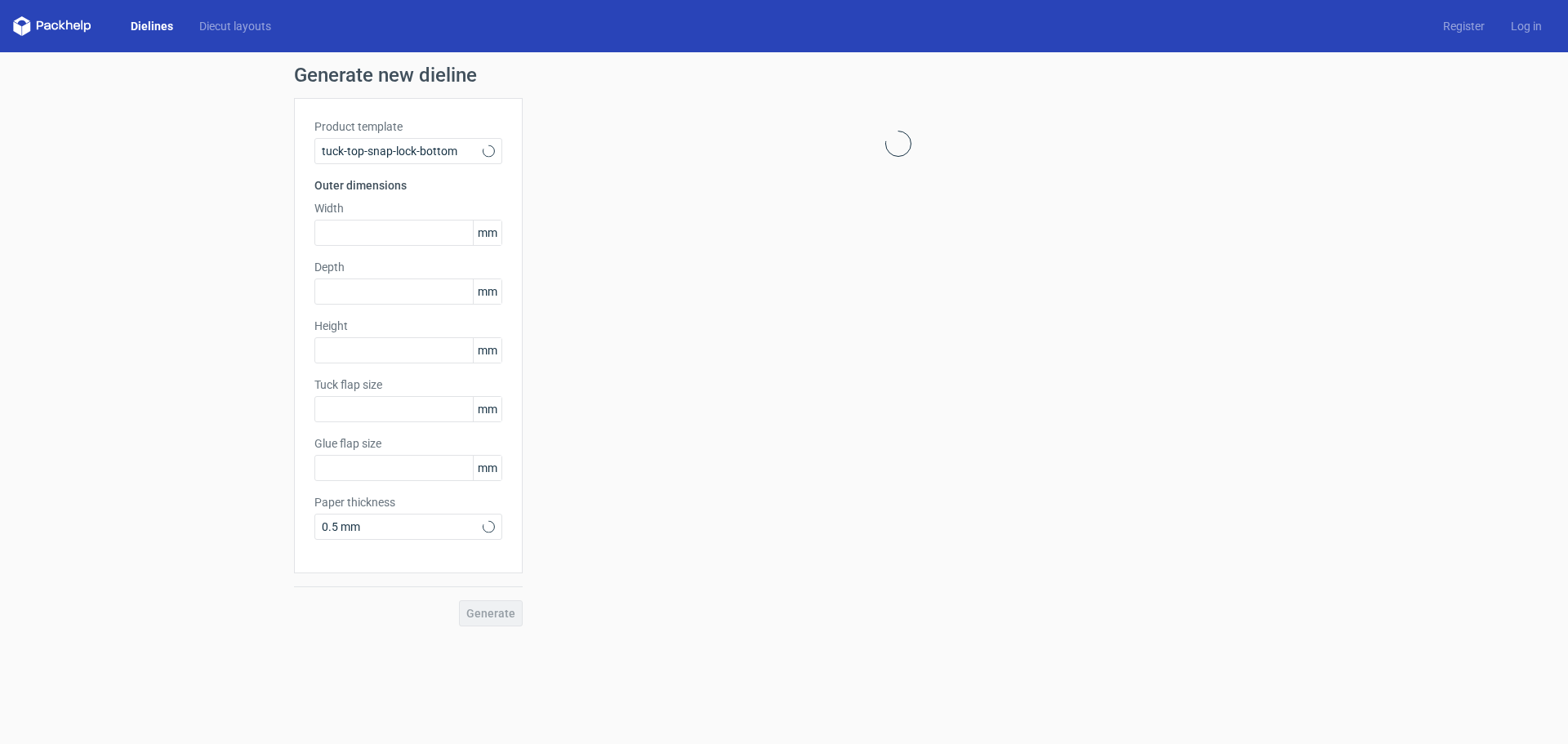
type input "15"
type input "10"
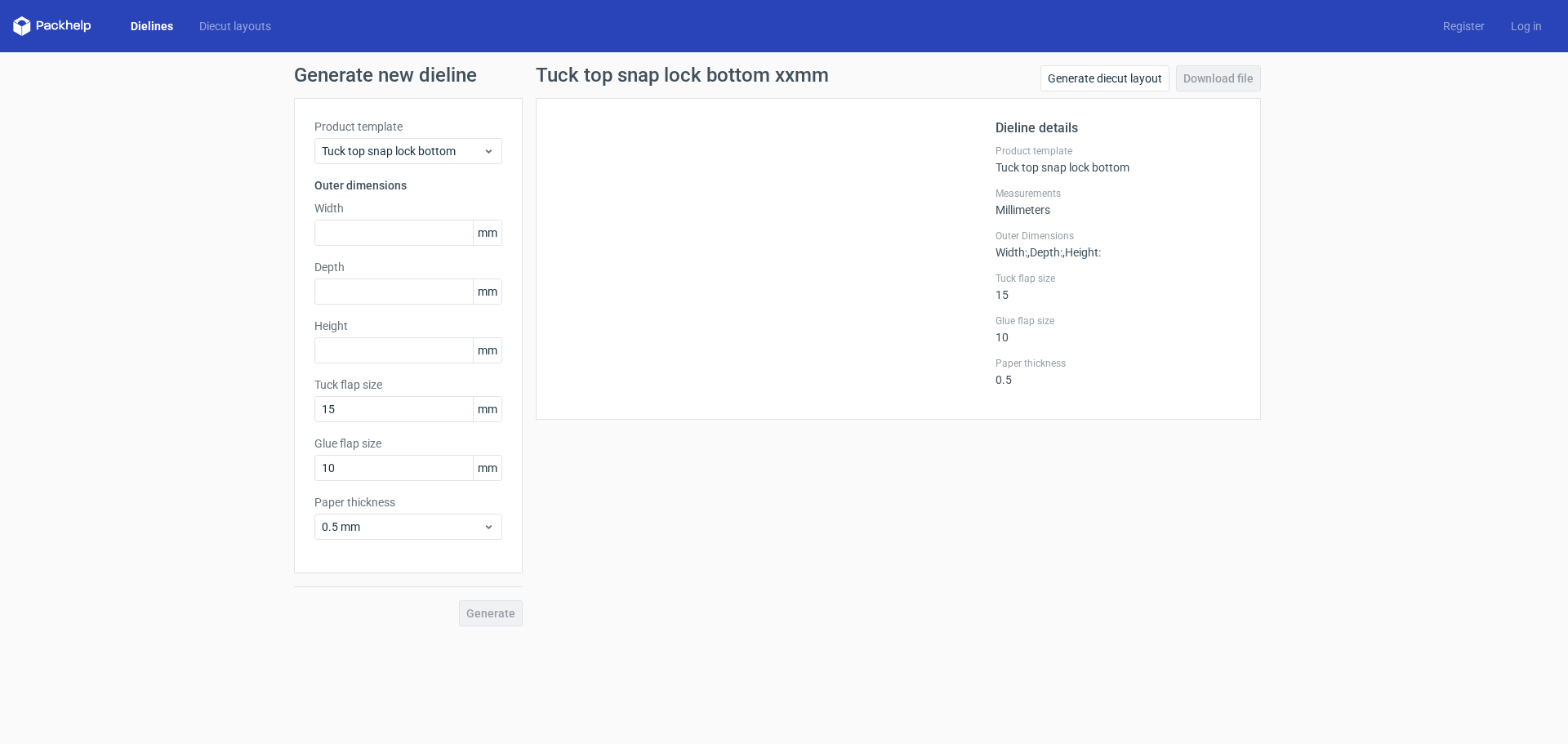
click at [1113, 64] on div "Generate new dieline Product template Tuck top snap lock bottom Outer dimension…" at bounding box center [784, 345] width 1568 height 587
click at [1115, 73] on link "Generate diecut layout" at bounding box center [1104, 78] width 129 height 26
click at [504, 153] on div "Product template Tuck top snap lock bottom Outer dimensions Width mm Depth mm H…" at bounding box center [408, 336] width 229 height 475
click at [482, 150] on icon at bounding box center [488, 150] width 13 height 13
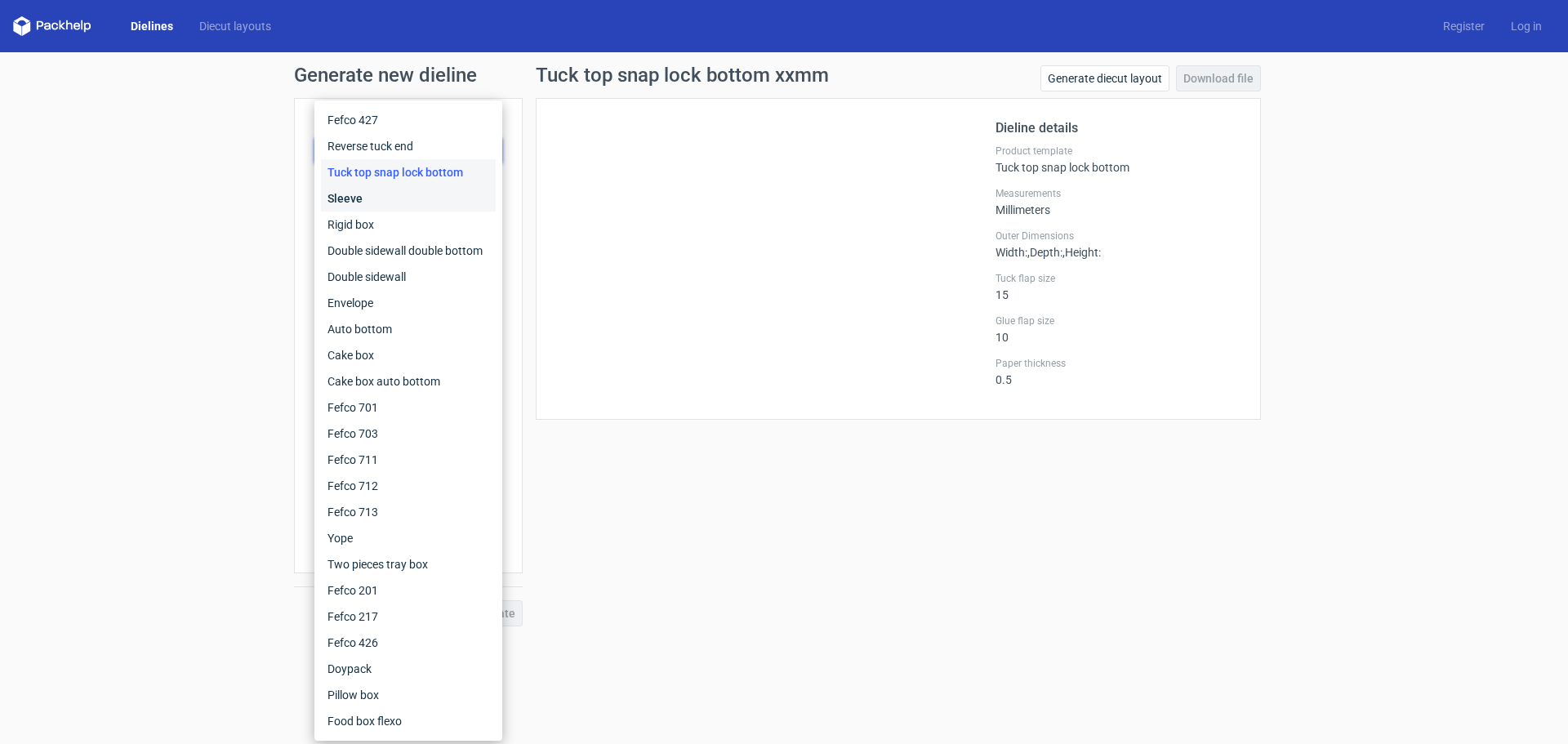
click at [369, 198] on div "Sleeve" at bounding box center [408, 198] width 175 height 26
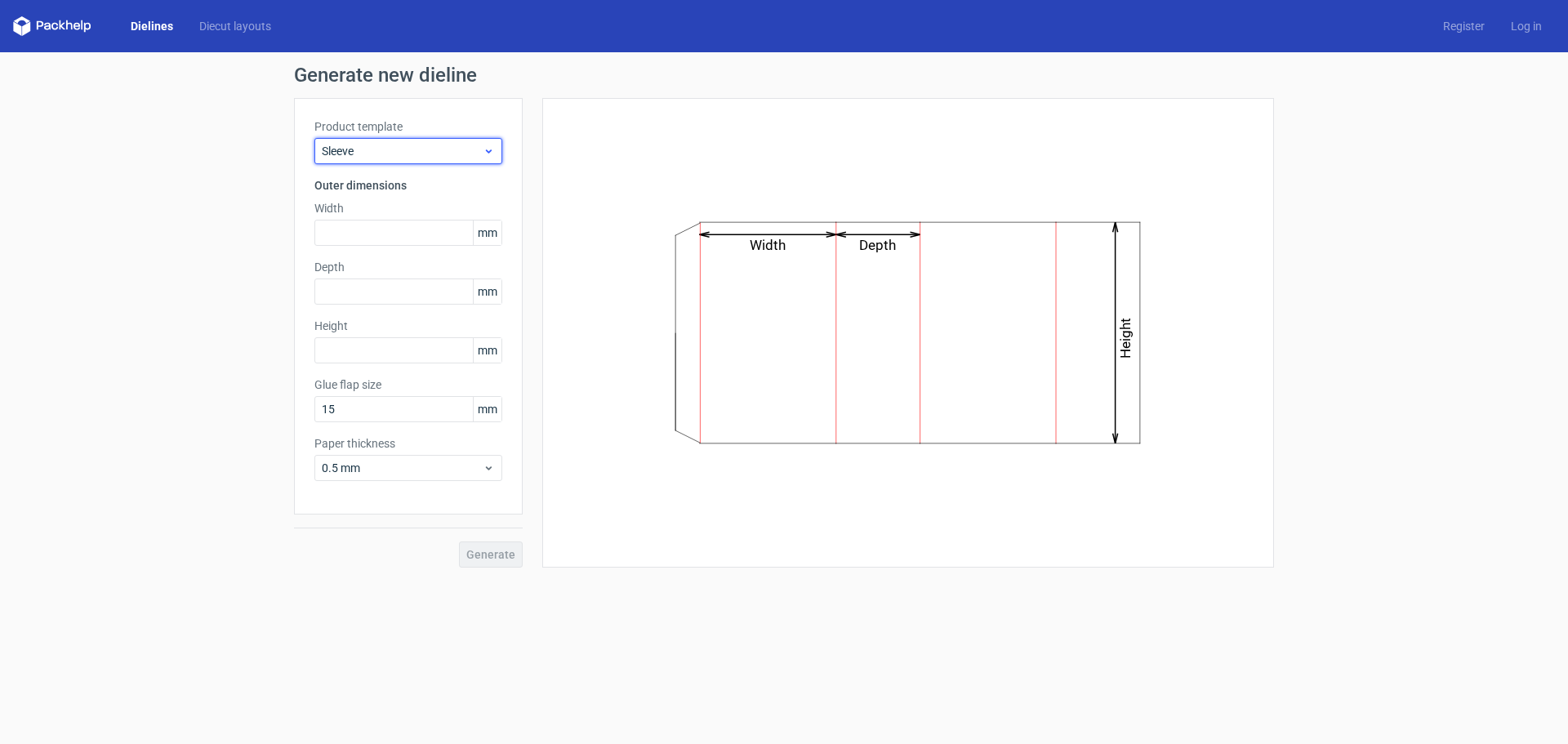
click at [450, 146] on span "Sleeve" at bounding box center [403, 150] width 161 height 16
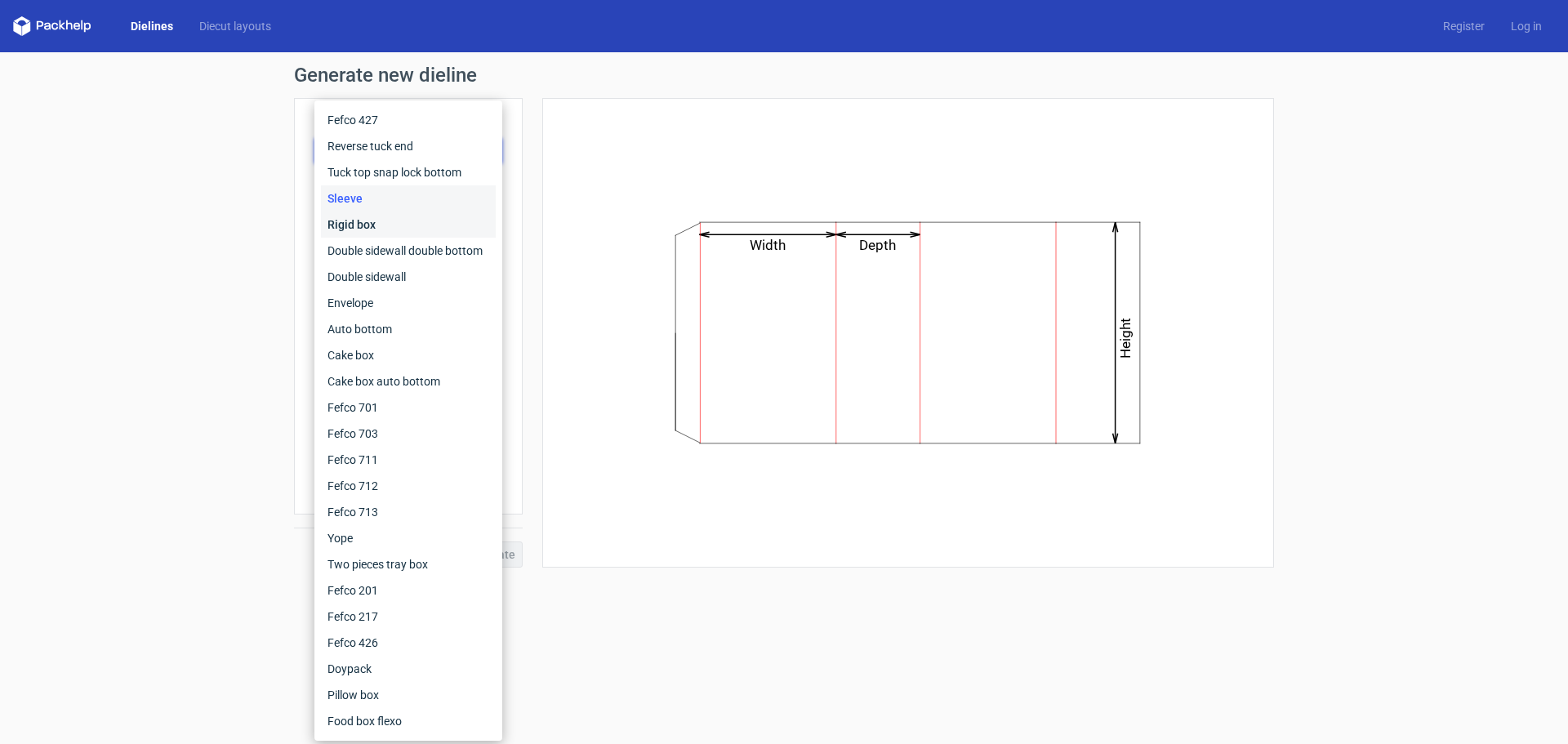
click at [359, 229] on div "Rigid box" at bounding box center [408, 224] width 175 height 26
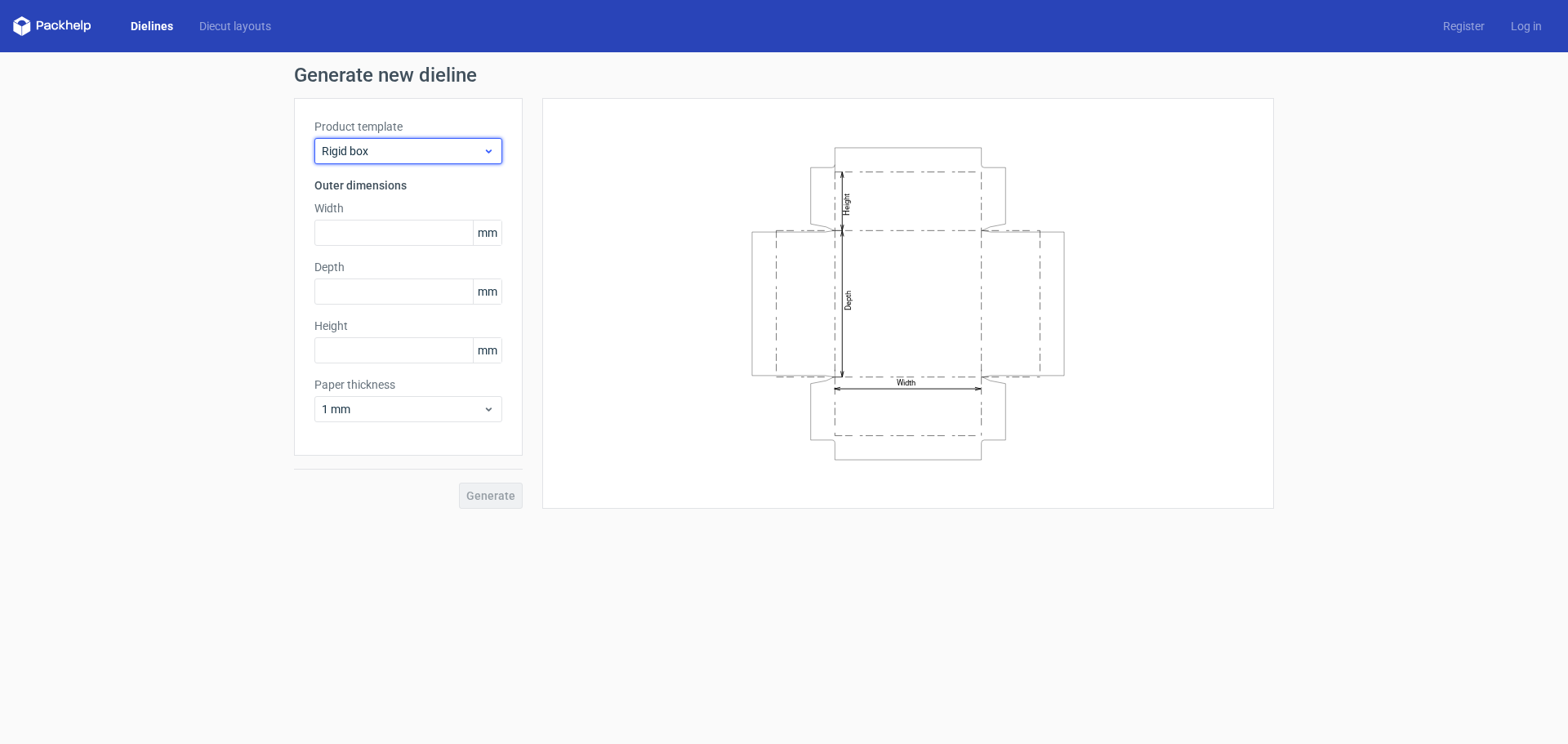
click at [451, 150] on span "Rigid box" at bounding box center [403, 150] width 161 height 16
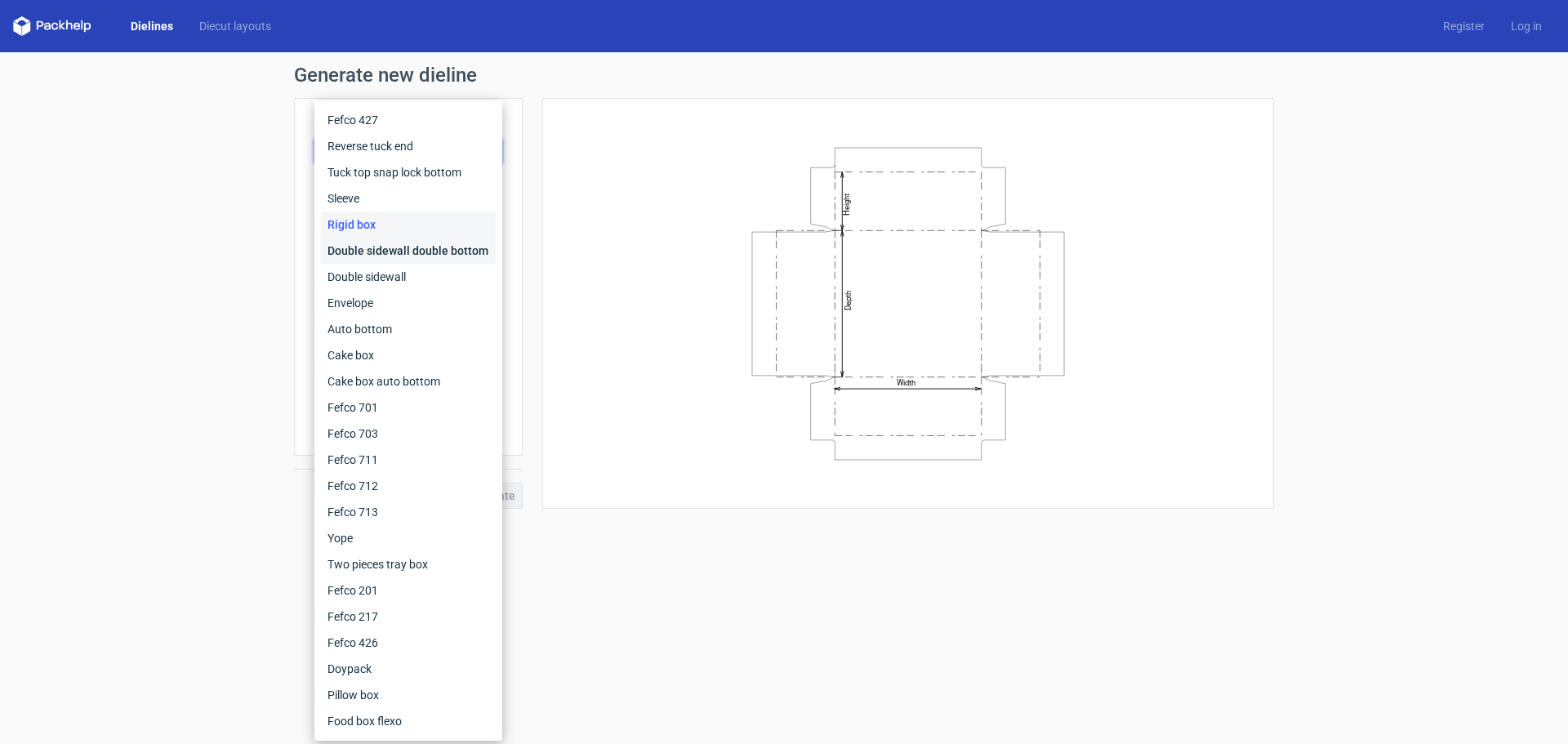
click at [433, 250] on div "Double sidewall double bottom" at bounding box center [408, 250] width 175 height 26
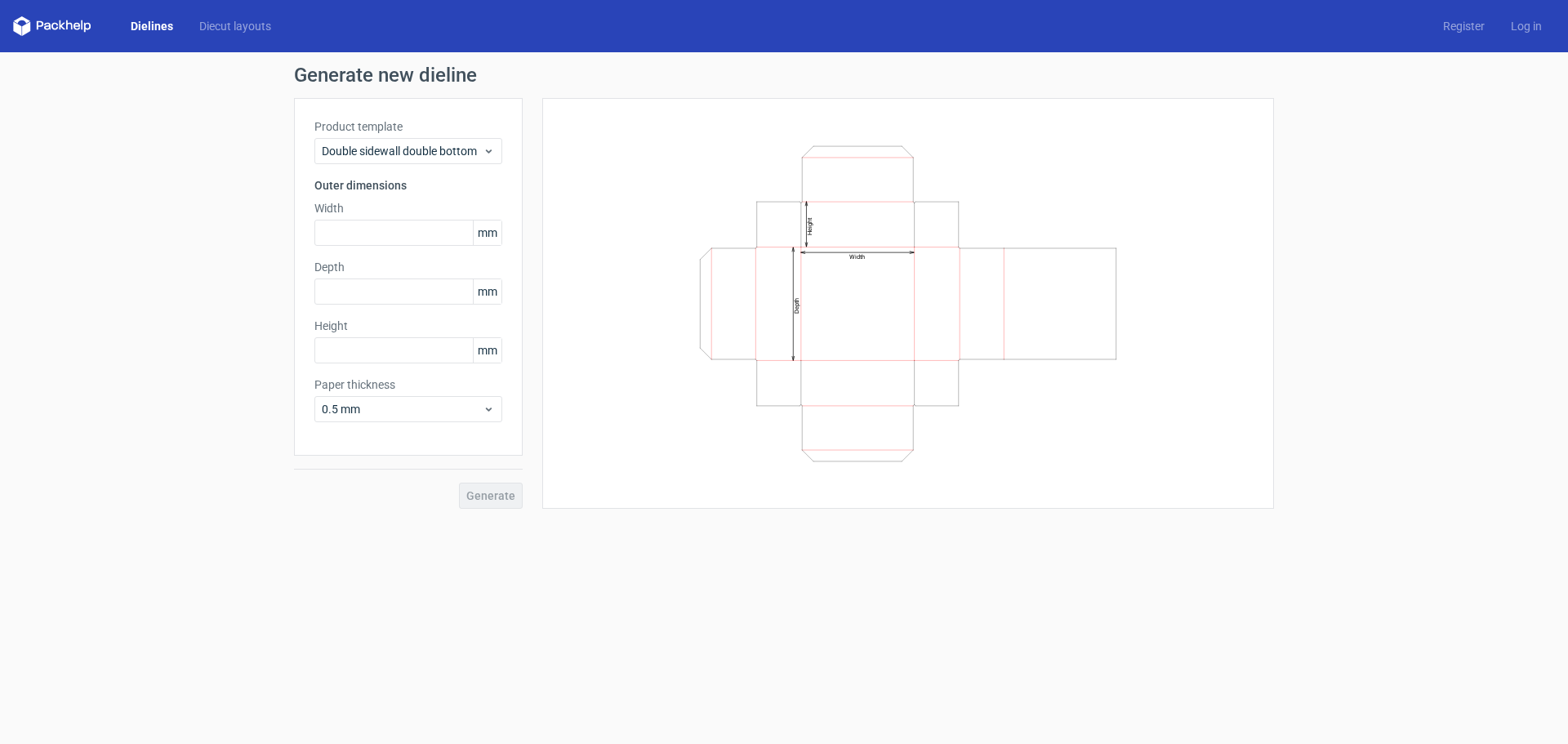
click at [409, 136] on div "Product template Double sidewall double bottom" at bounding box center [408, 141] width 188 height 46
click at [408, 143] on span "Double sidewall double bottom" at bounding box center [403, 150] width 161 height 16
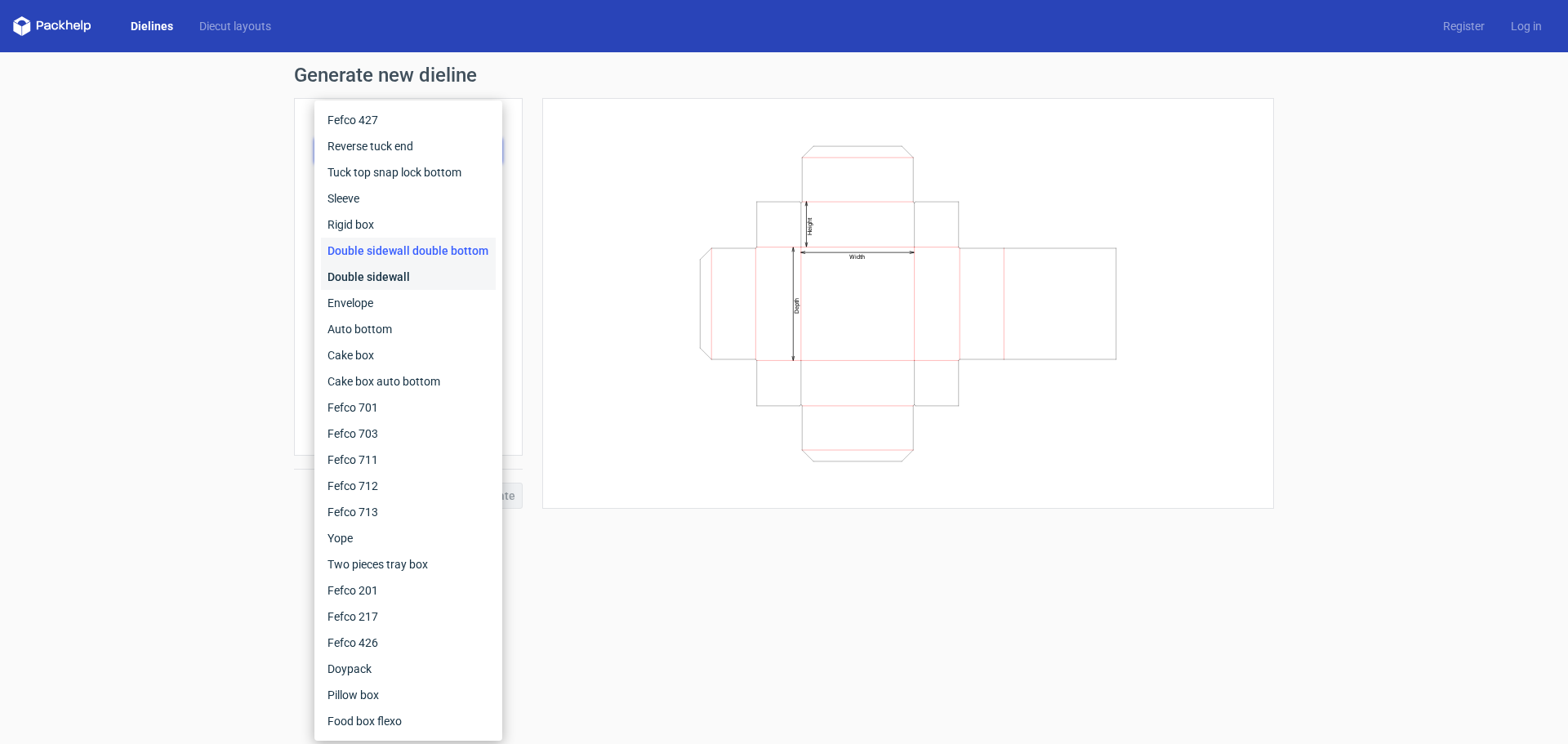
click at [376, 278] on div "Double sidewall" at bounding box center [408, 276] width 175 height 26
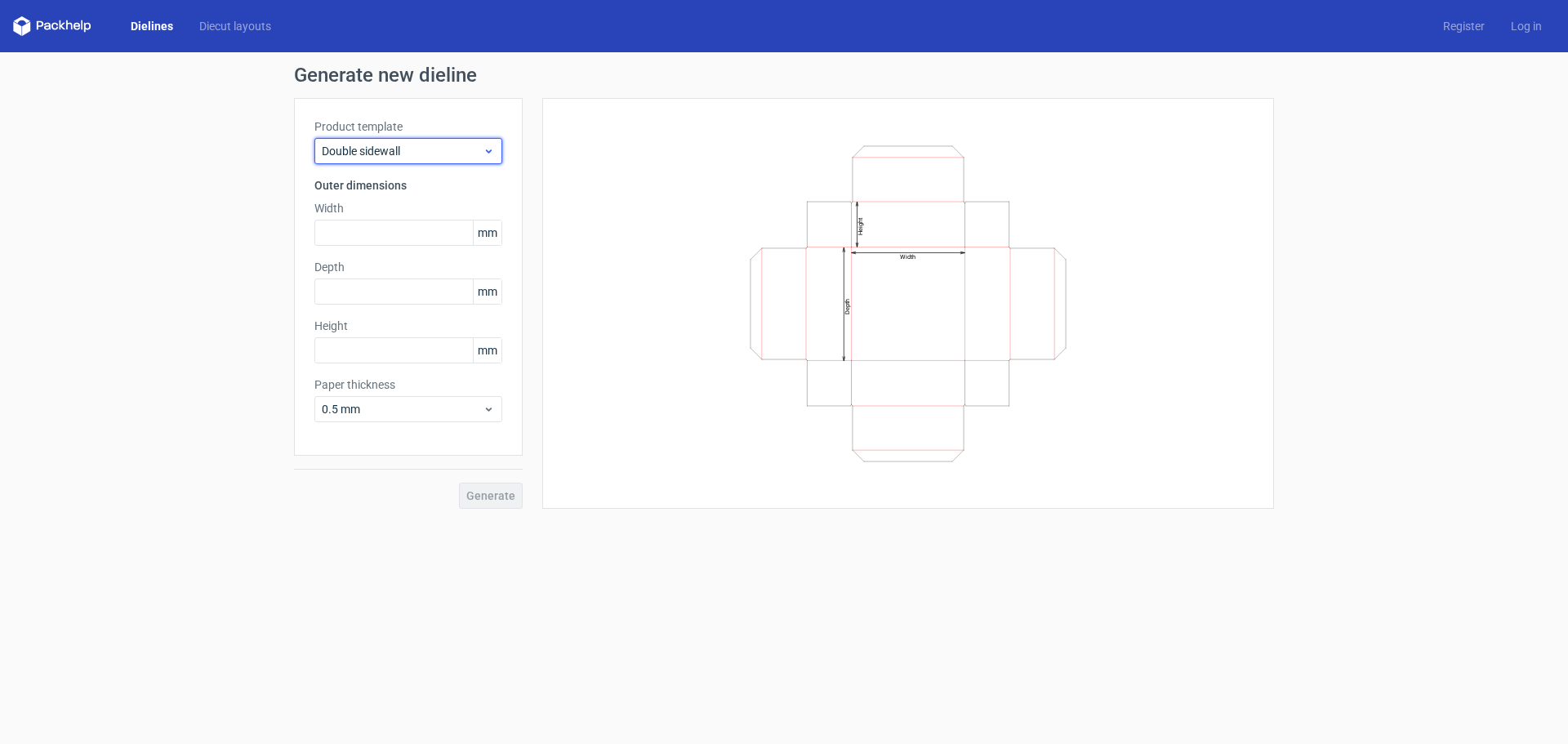
click at [448, 140] on div "Double sidewall" at bounding box center [408, 150] width 188 height 26
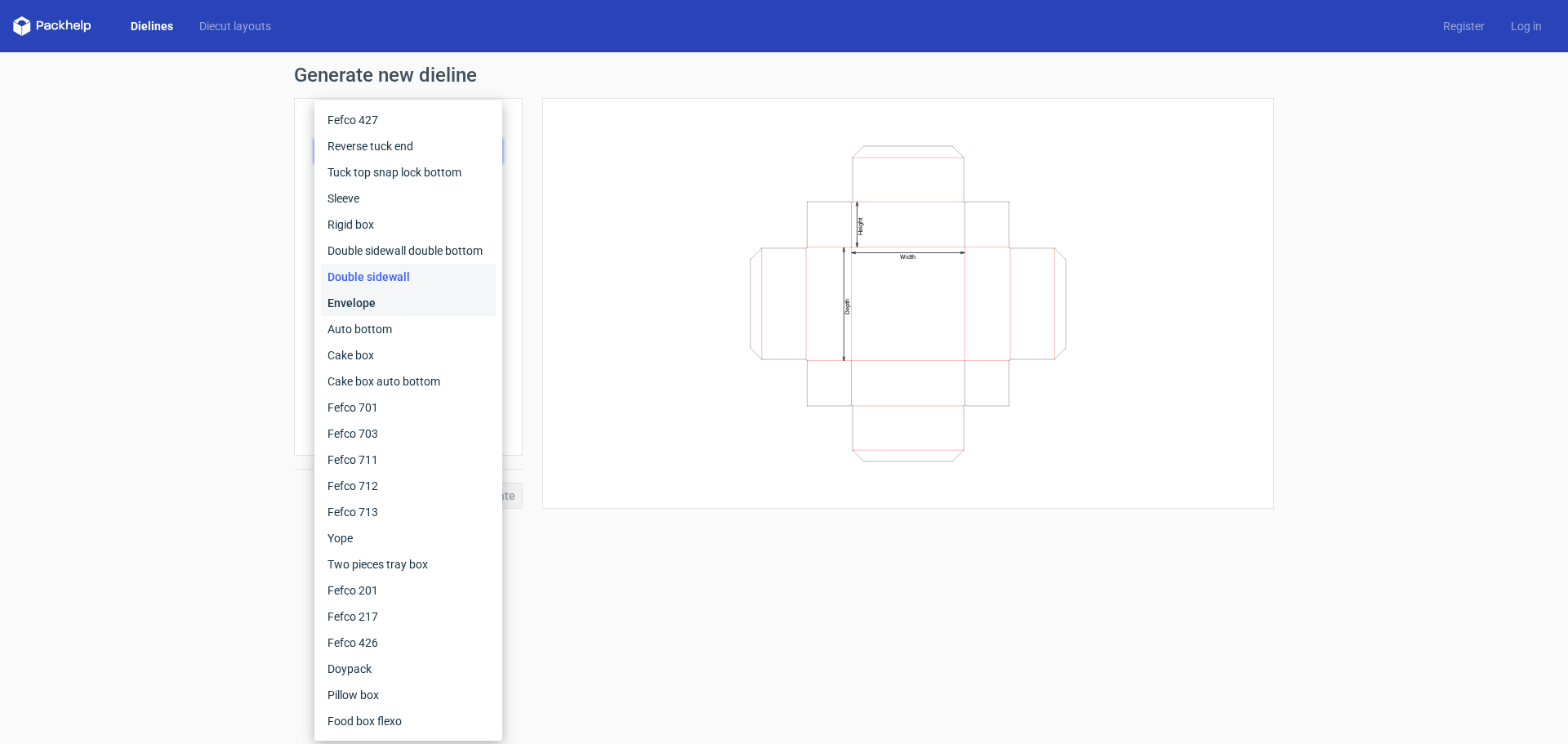
click at [375, 297] on div "Envelope" at bounding box center [408, 303] width 175 height 26
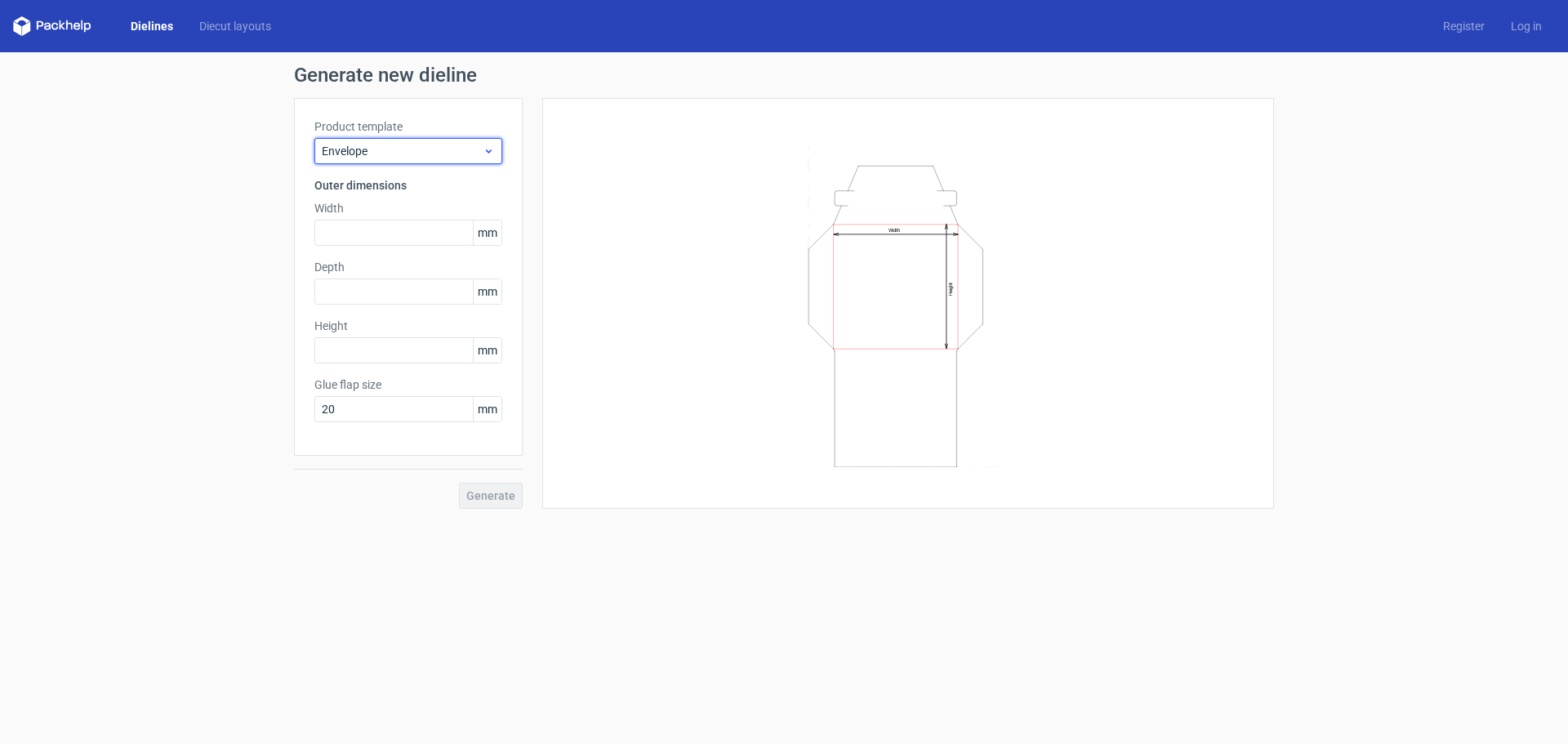
click at [391, 159] on div "Envelope" at bounding box center [408, 150] width 188 height 26
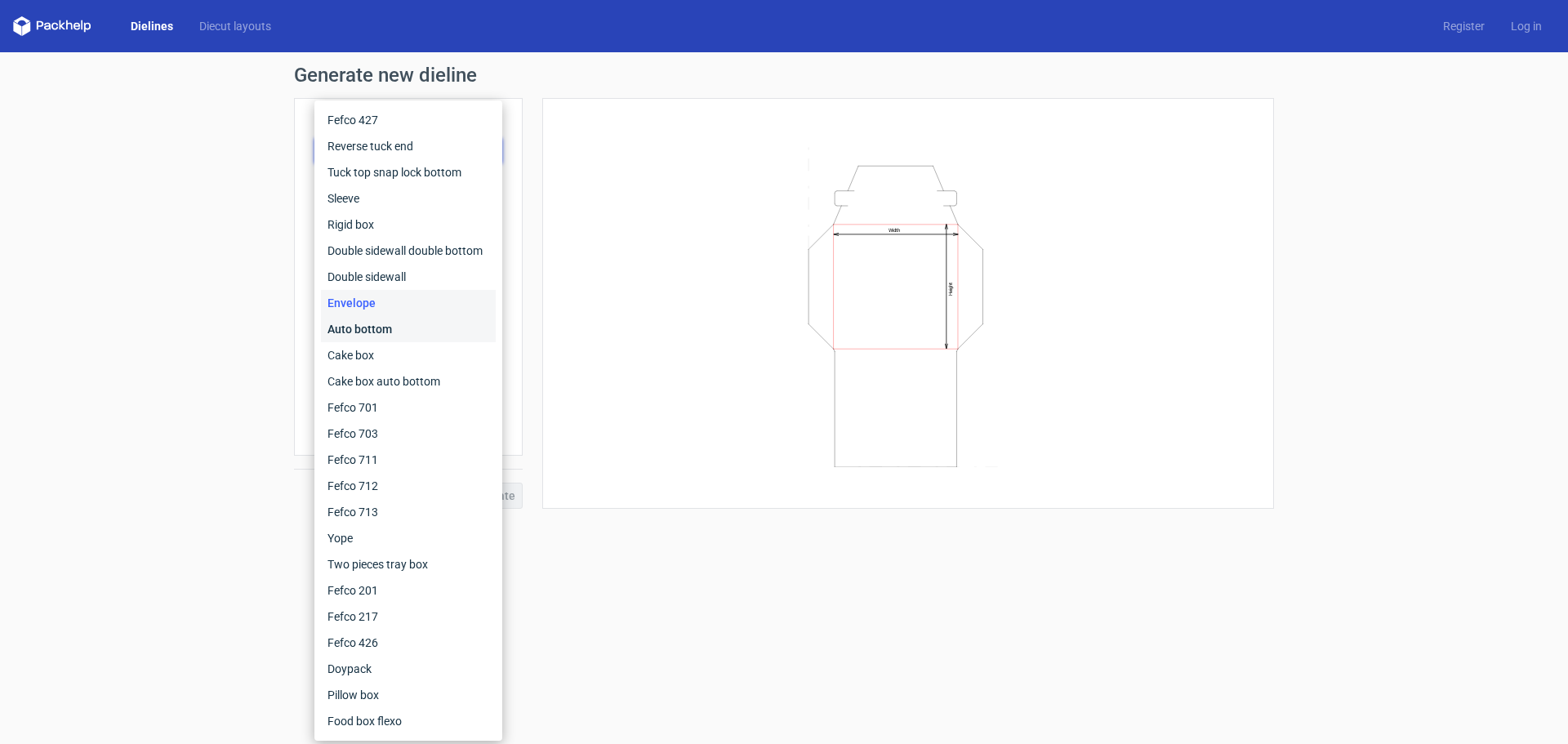
click at [379, 320] on div "Auto bottom" at bounding box center [408, 329] width 175 height 26
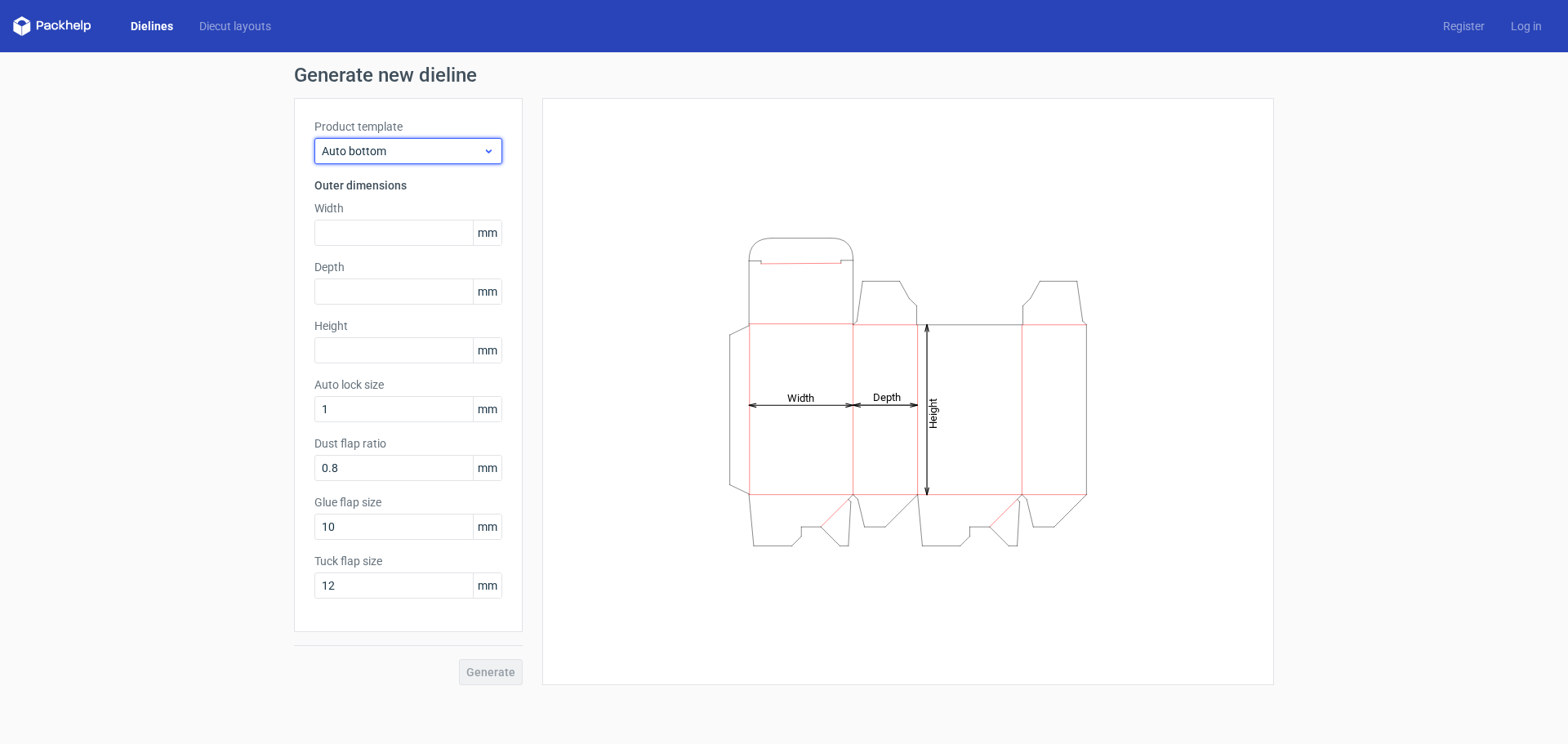
click at [408, 141] on div "Auto bottom" at bounding box center [408, 150] width 188 height 26
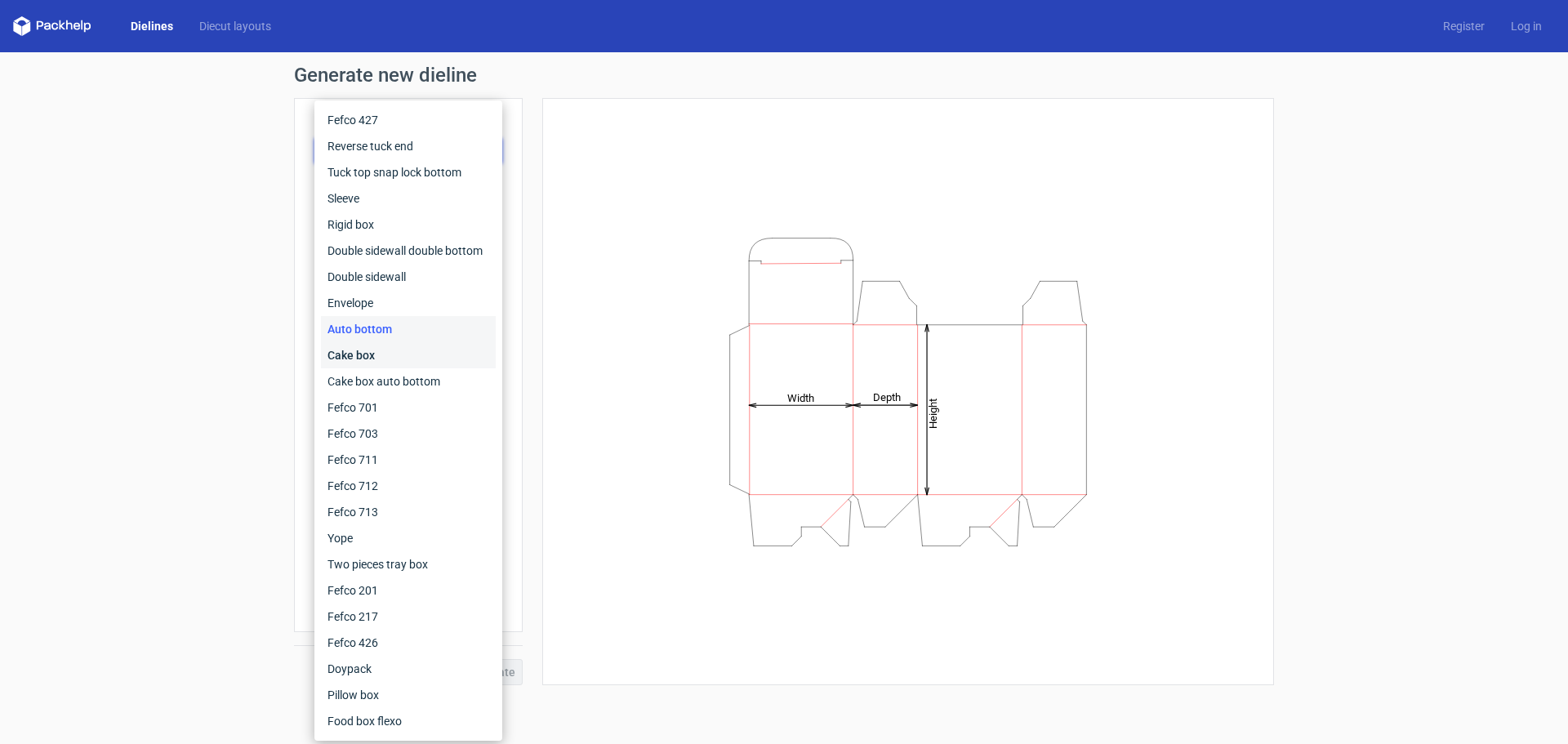
click at [361, 357] on div "Cake box" at bounding box center [408, 355] width 175 height 26
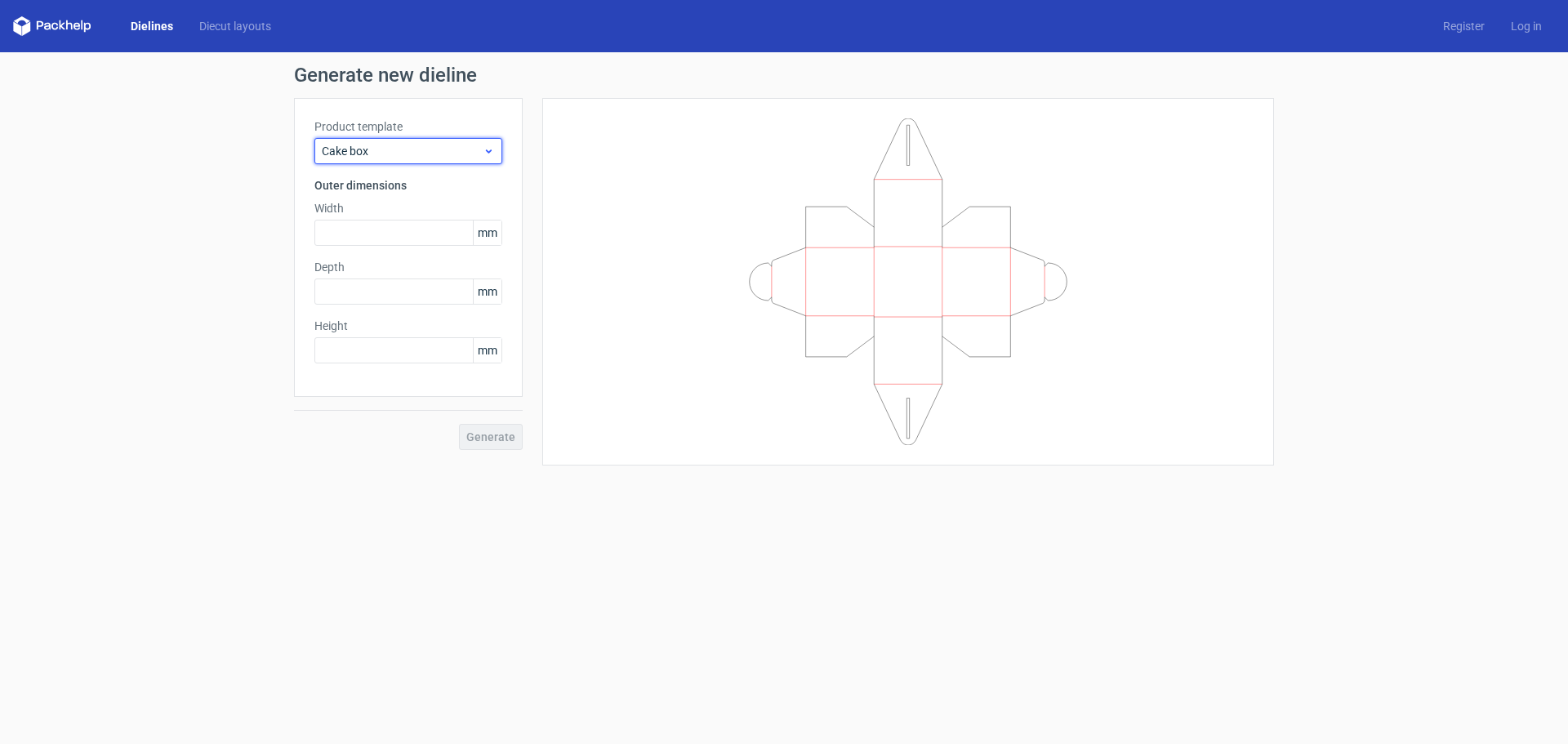
click at [449, 153] on span "Cake box" at bounding box center [403, 150] width 161 height 16
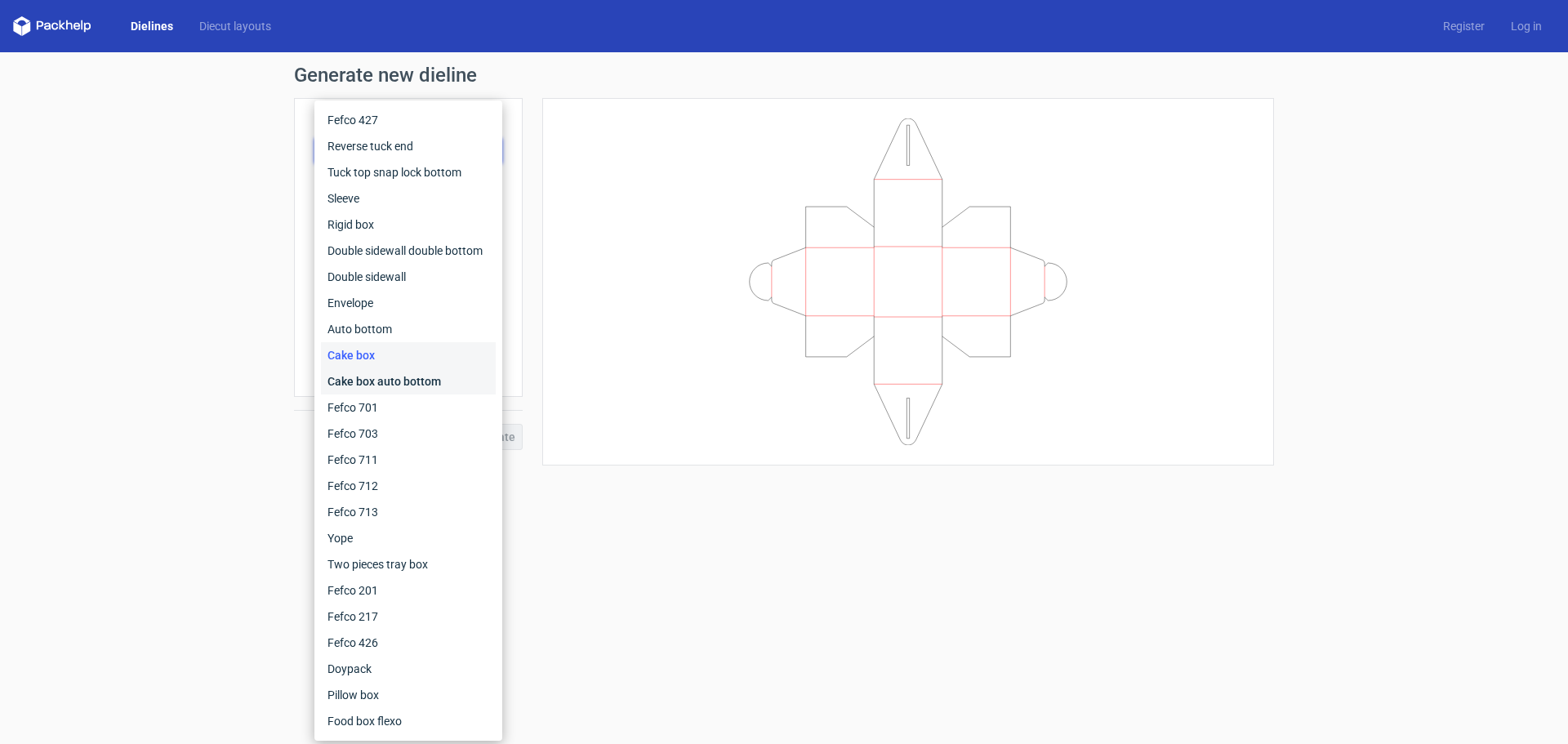
click at [386, 386] on div "Cake box auto bottom" at bounding box center [408, 381] width 175 height 26
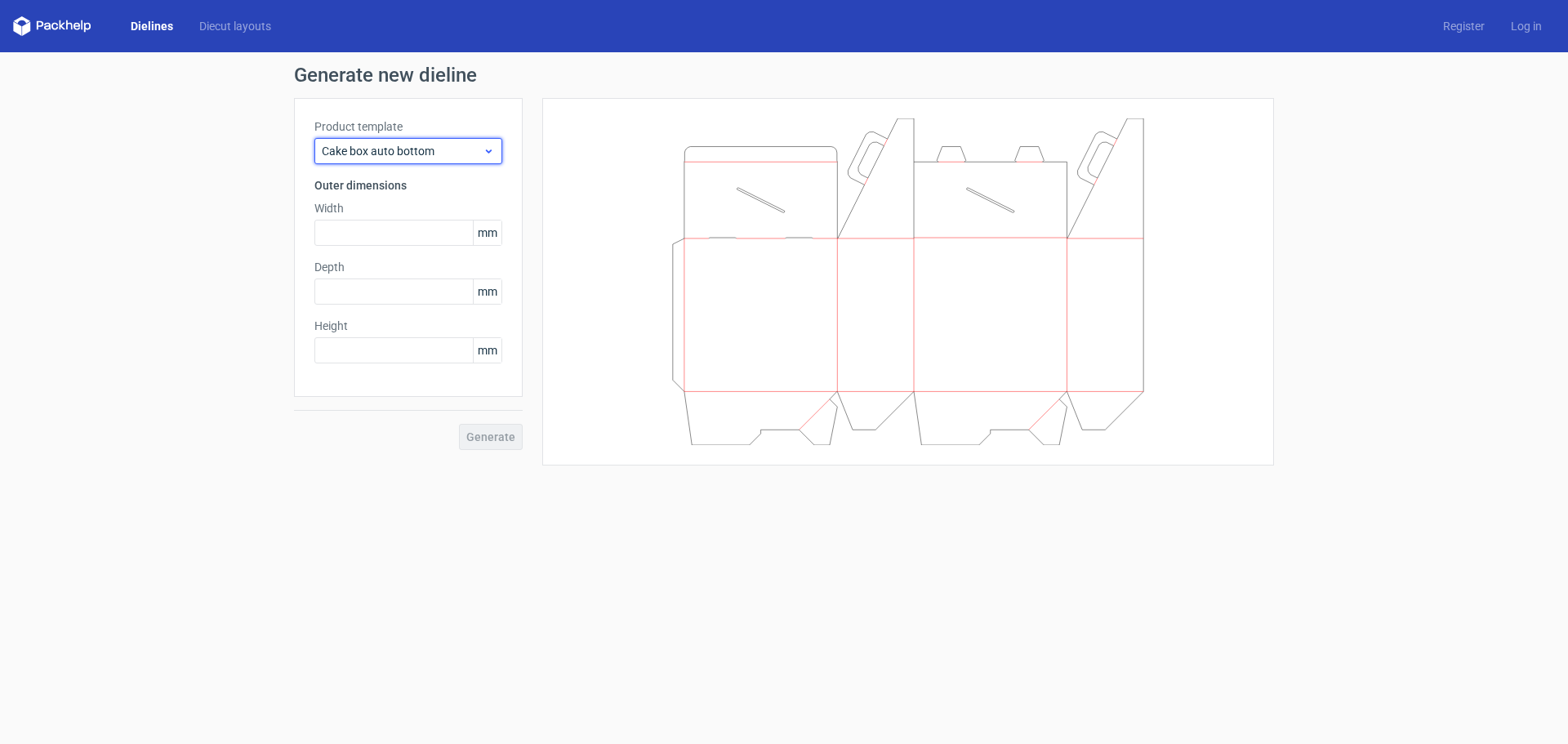
click at [379, 156] on span "Cake box auto bottom" at bounding box center [403, 150] width 161 height 16
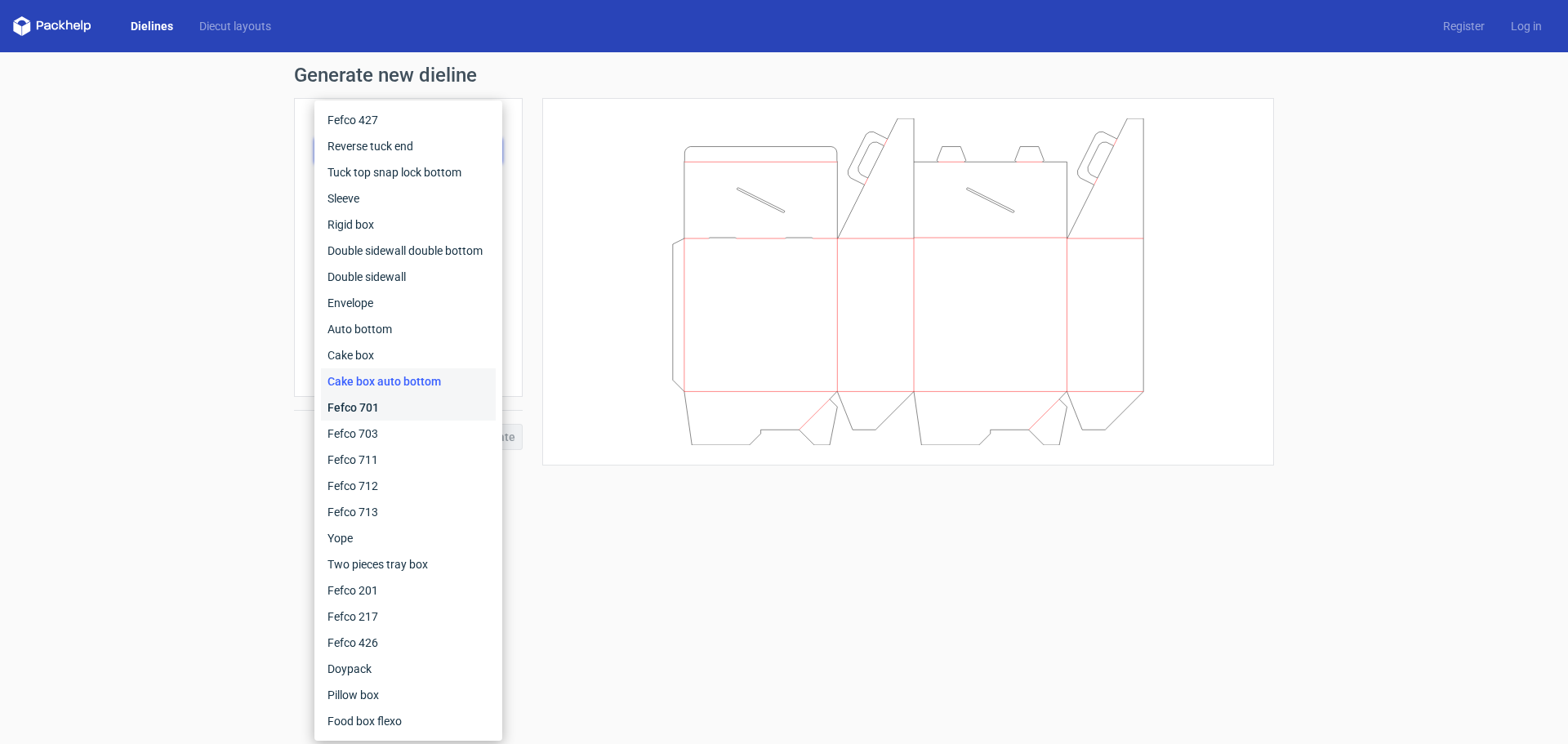
click at [364, 406] on div "Fefco 701" at bounding box center [408, 406] width 175 height 26
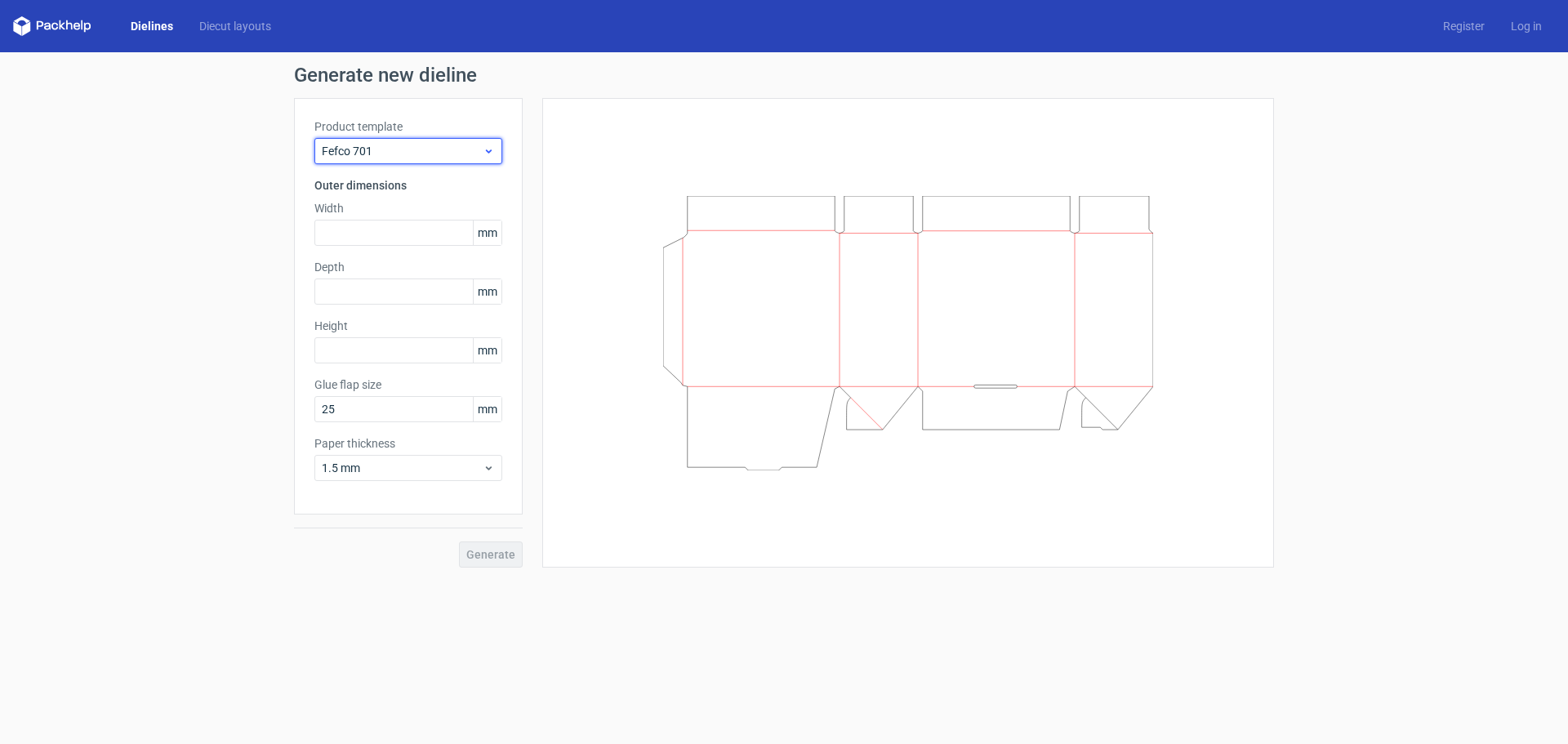
click at [394, 148] on span "Fefco 701" at bounding box center [403, 150] width 161 height 16
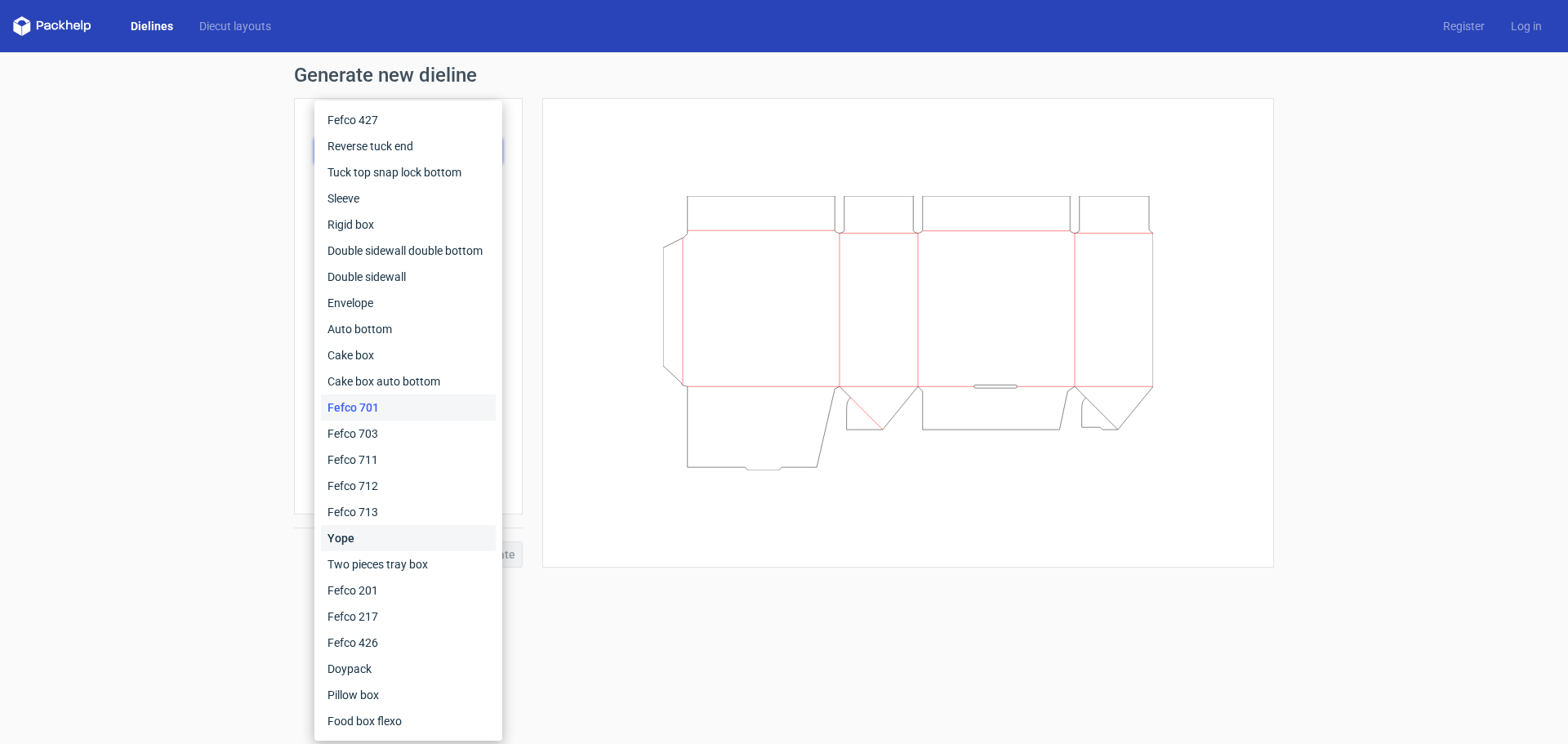
click at [373, 538] on div "Yope" at bounding box center [408, 537] width 175 height 26
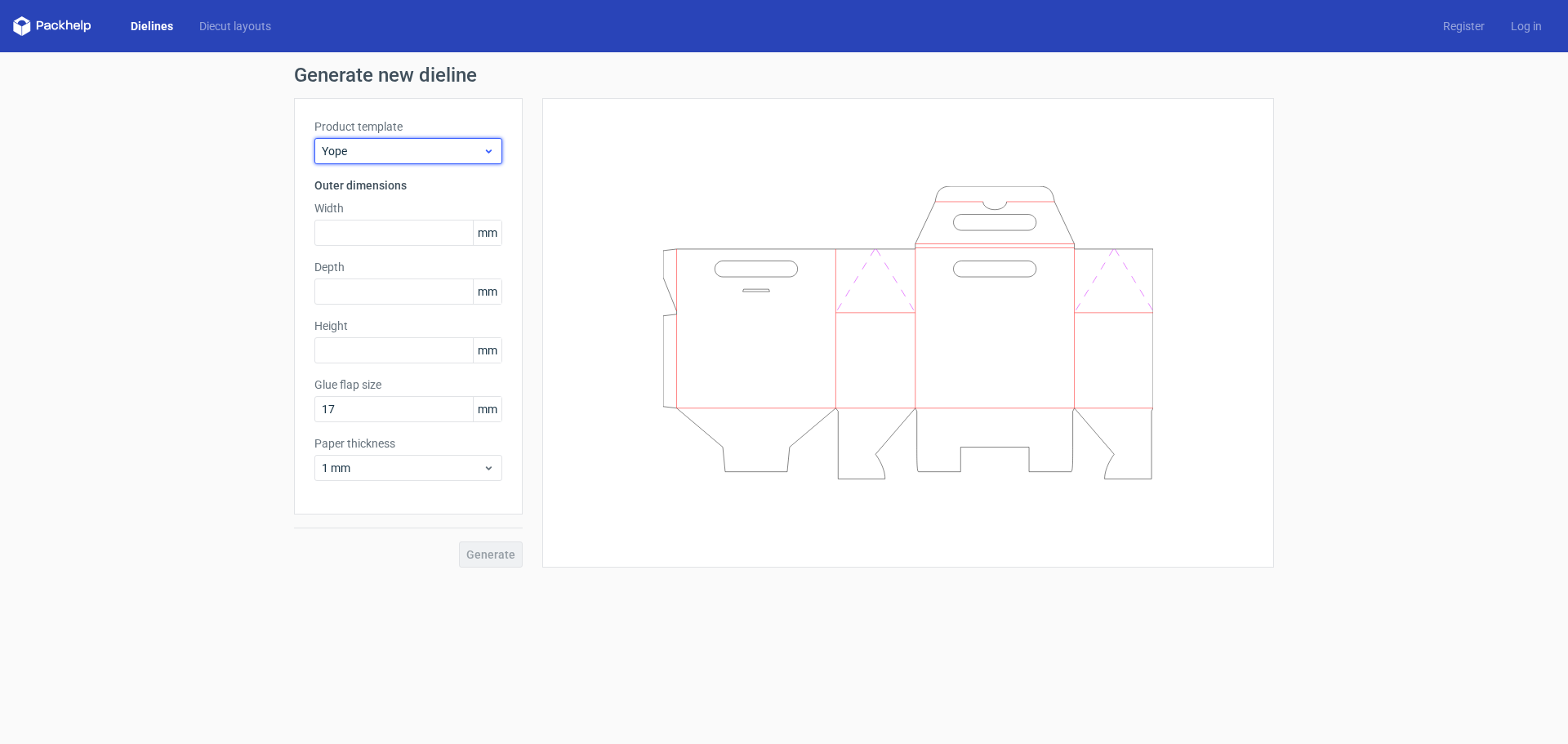
click at [376, 150] on span "Yope" at bounding box center [403, 150] width 161 height 16
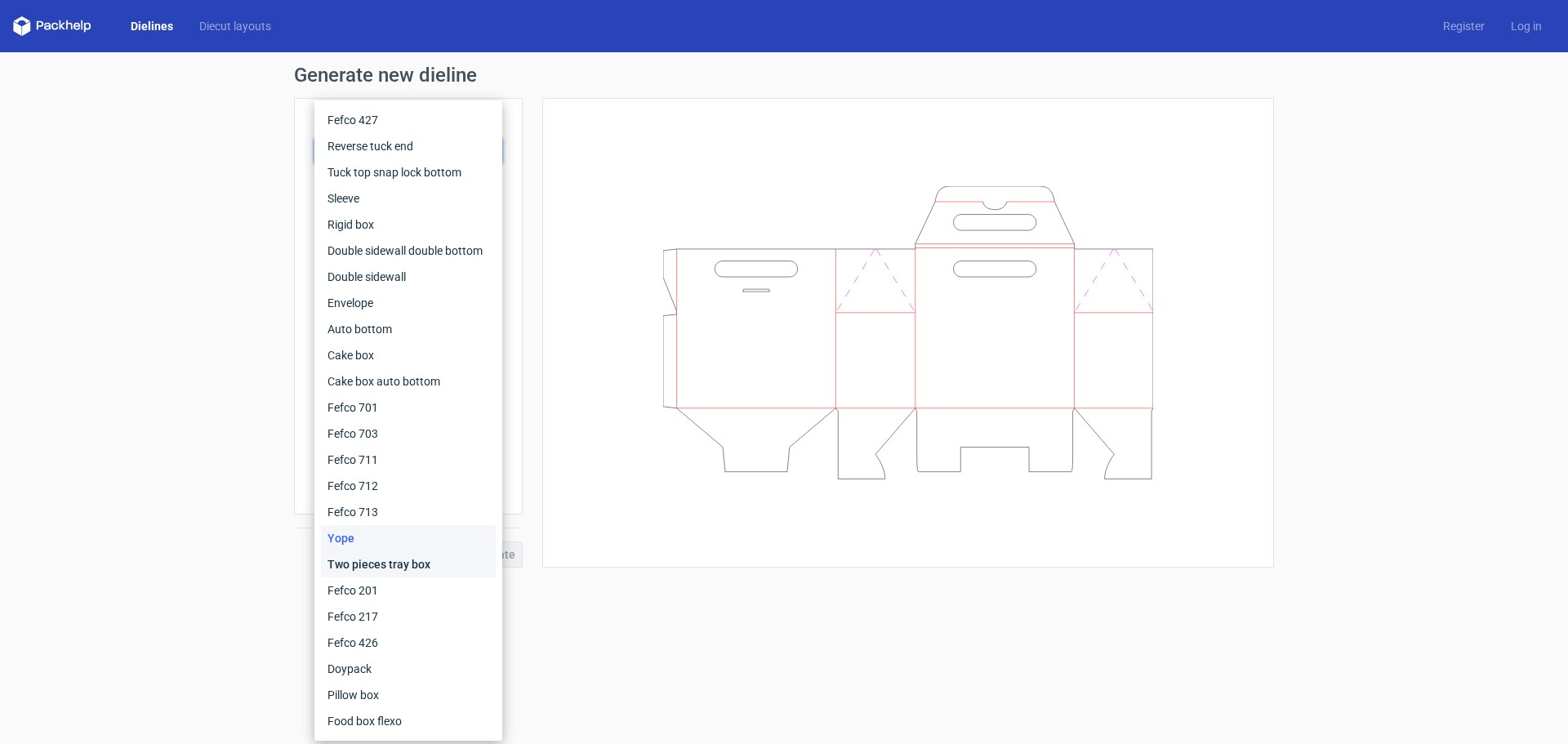
click at [366, 570] on div "Two pieces tray box" at bounding box center [408, 564] width 175 height 26
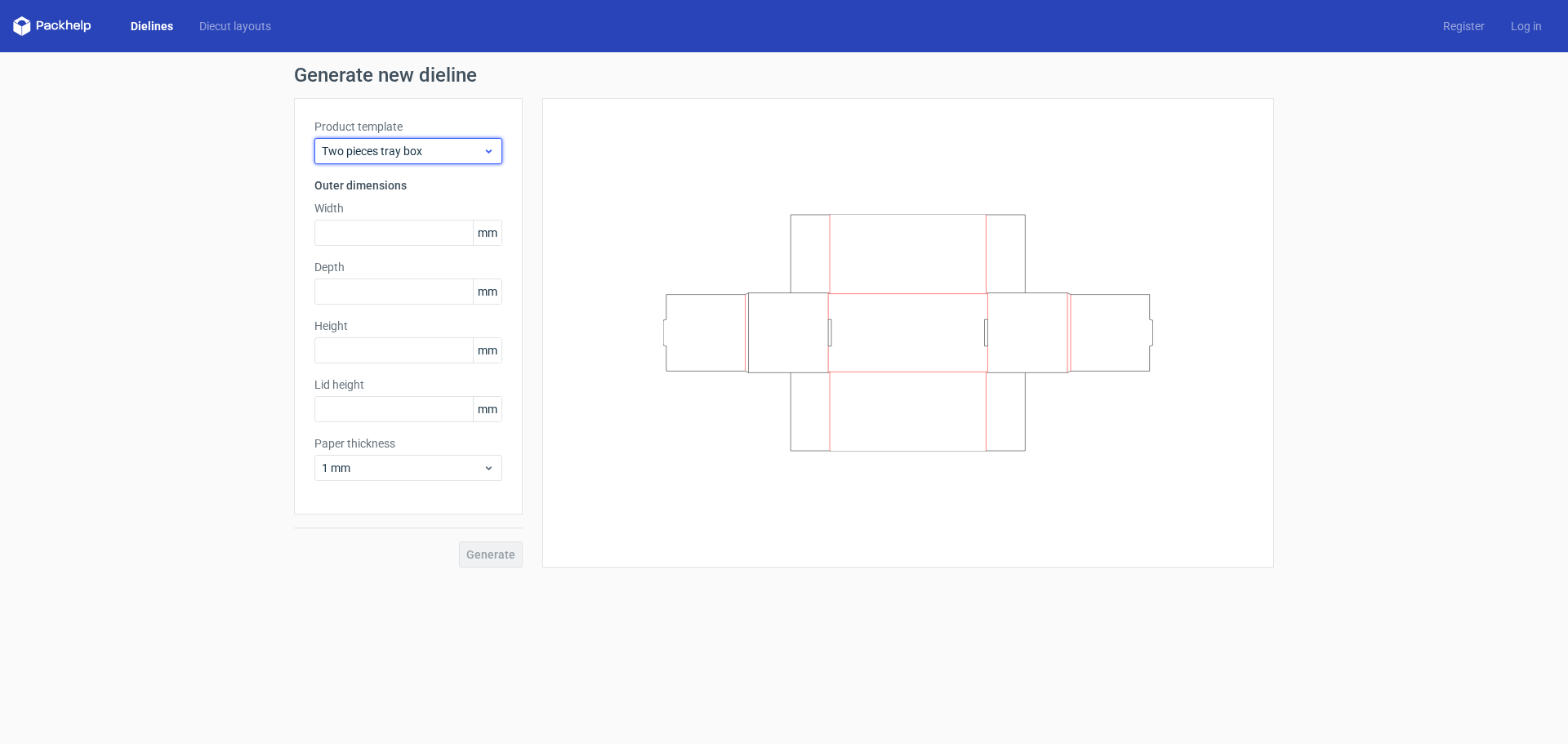
click at [382, 149] on span "Two pieces tray box" at bounding box center [403, 150] width 161 height 16
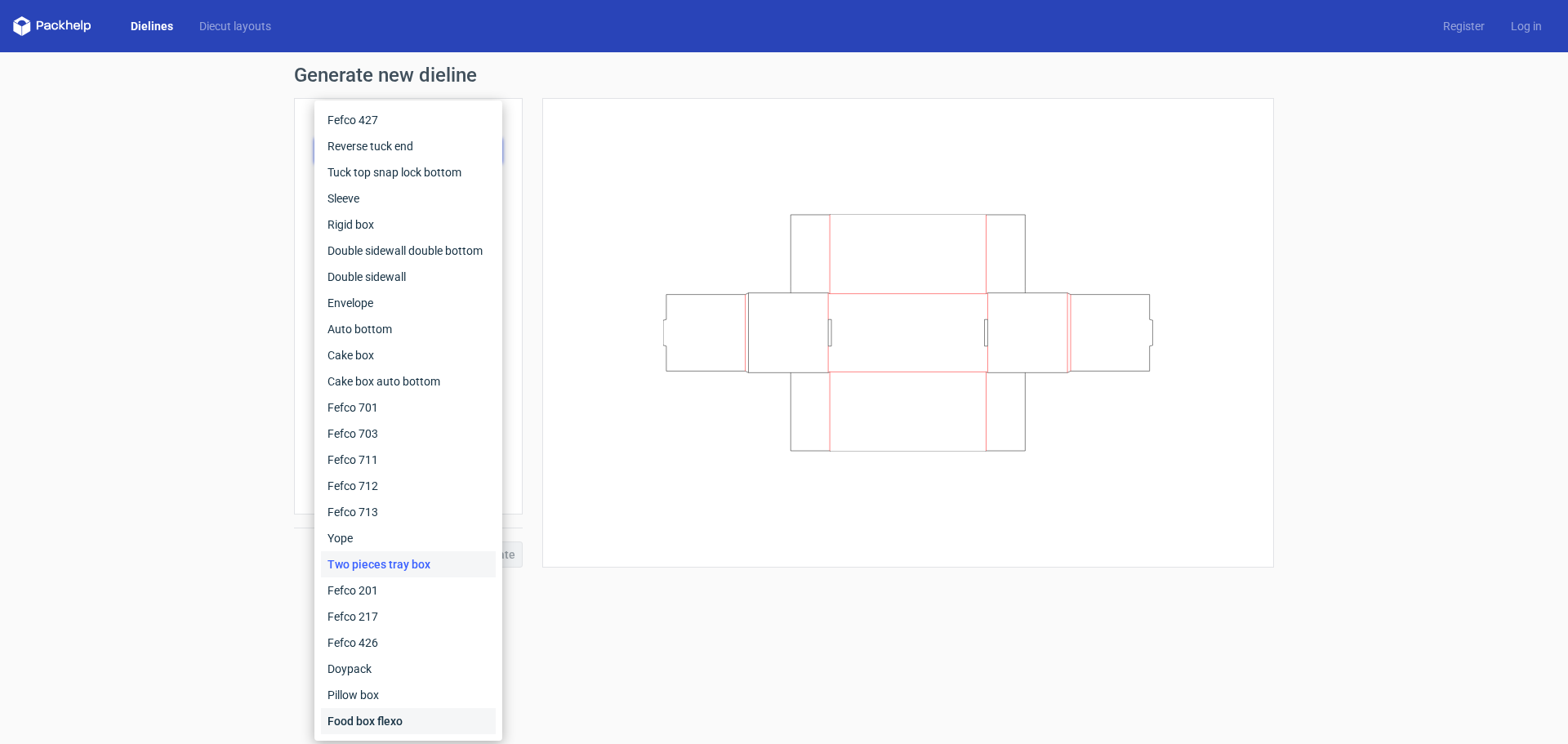
click at [373, 728] on div "Food box flexo" at bounding box center [408, 721] width 175 height 26
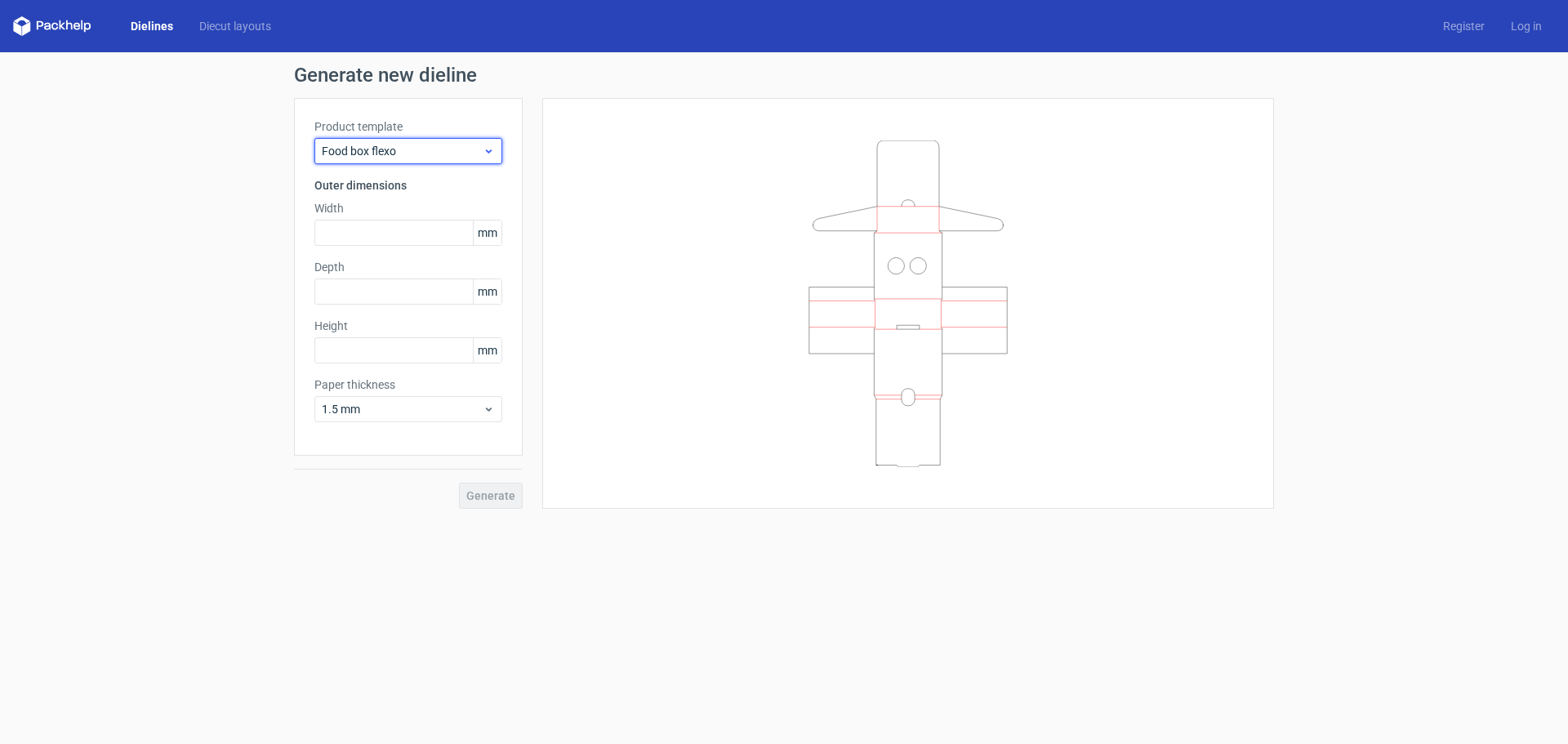
click at [353, 159] on div "Food box flexo" at bounding box center [408, 150] width 188 height 26
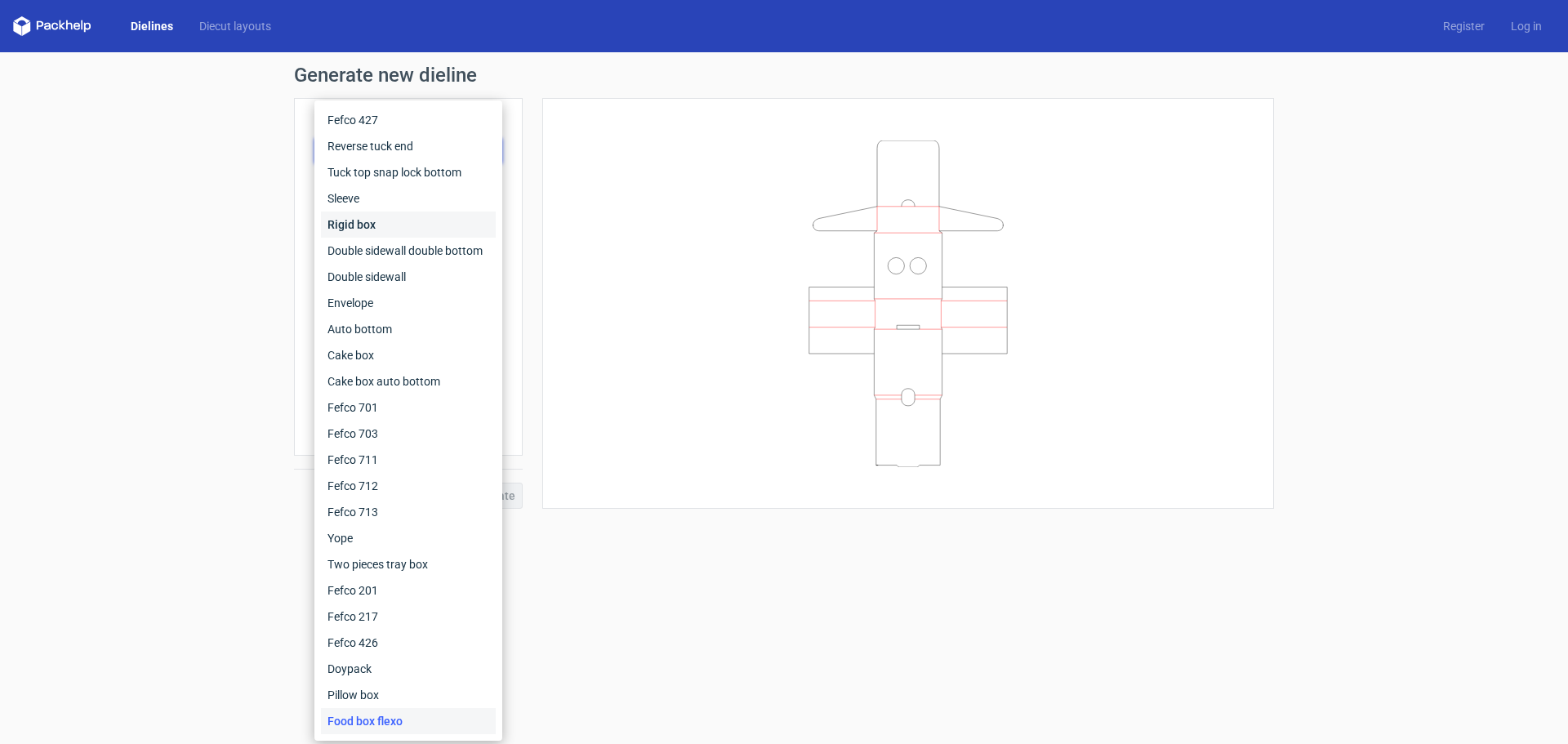
click at [427, 233] on div "Rigid box" at bounding box center [408, 224] width 175 height 26
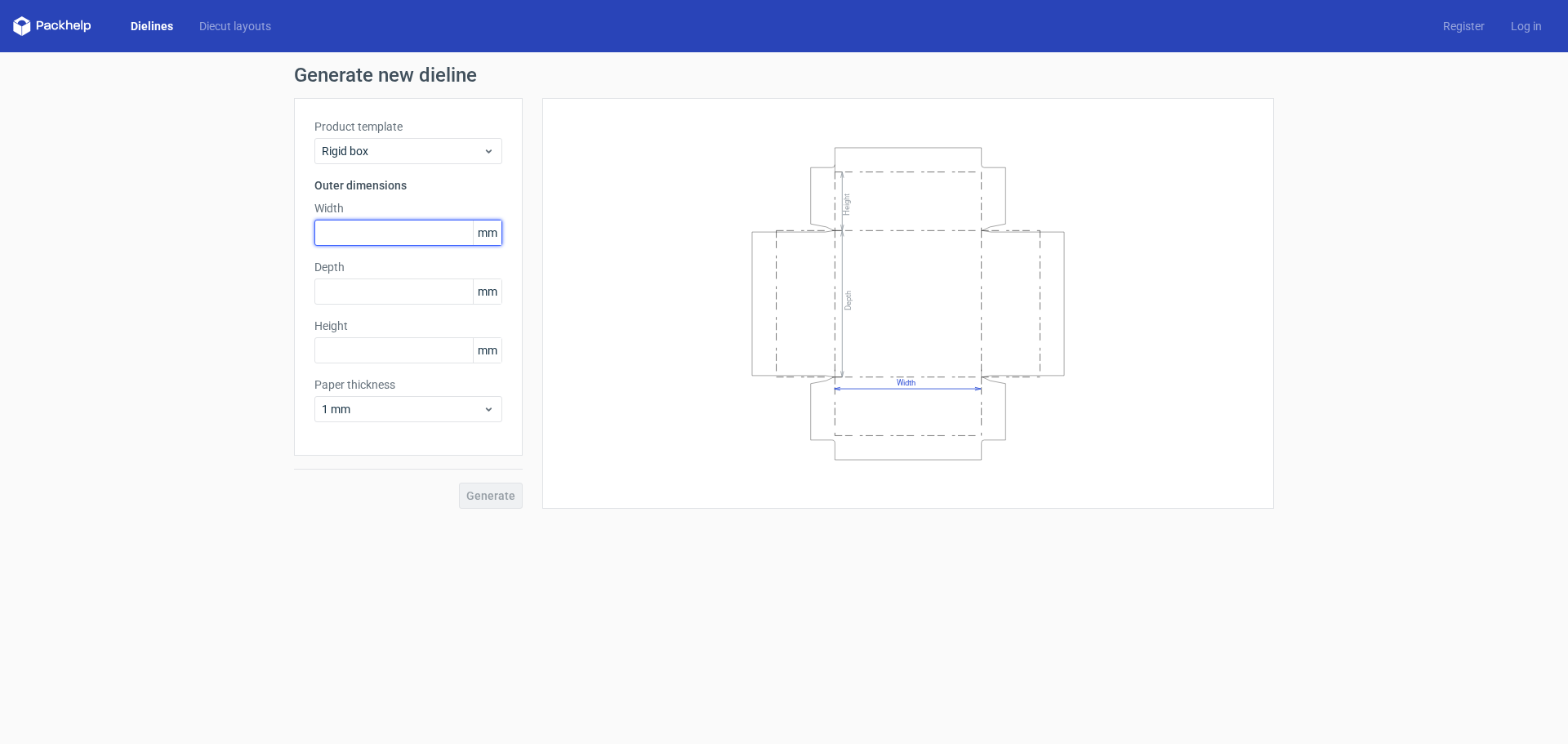
click at [404, 233] on input "text" at bounding box center [408, 232] width 188 height 26
type input "297"
type input "420"
type input "70"
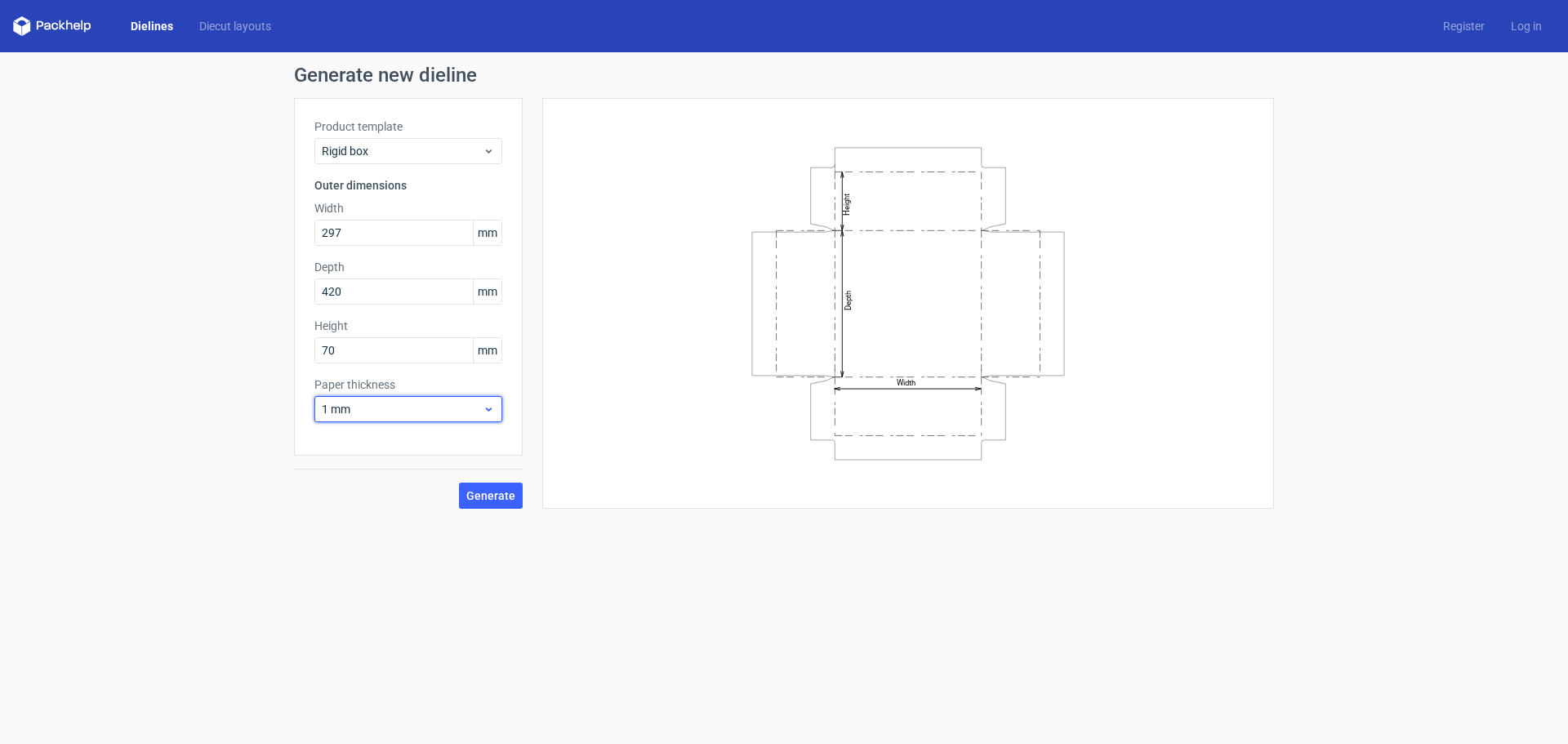
click at [498, 408] on div "1 mm" at bounding box center [408, 408] width 188 height 26
click at [376, 514] on div "1.5 mm" at bounding box center [408, 523] width 175 height 26
click at [501, 494] on span "Generate" at bounding box center [491, 496] width 49 height 12
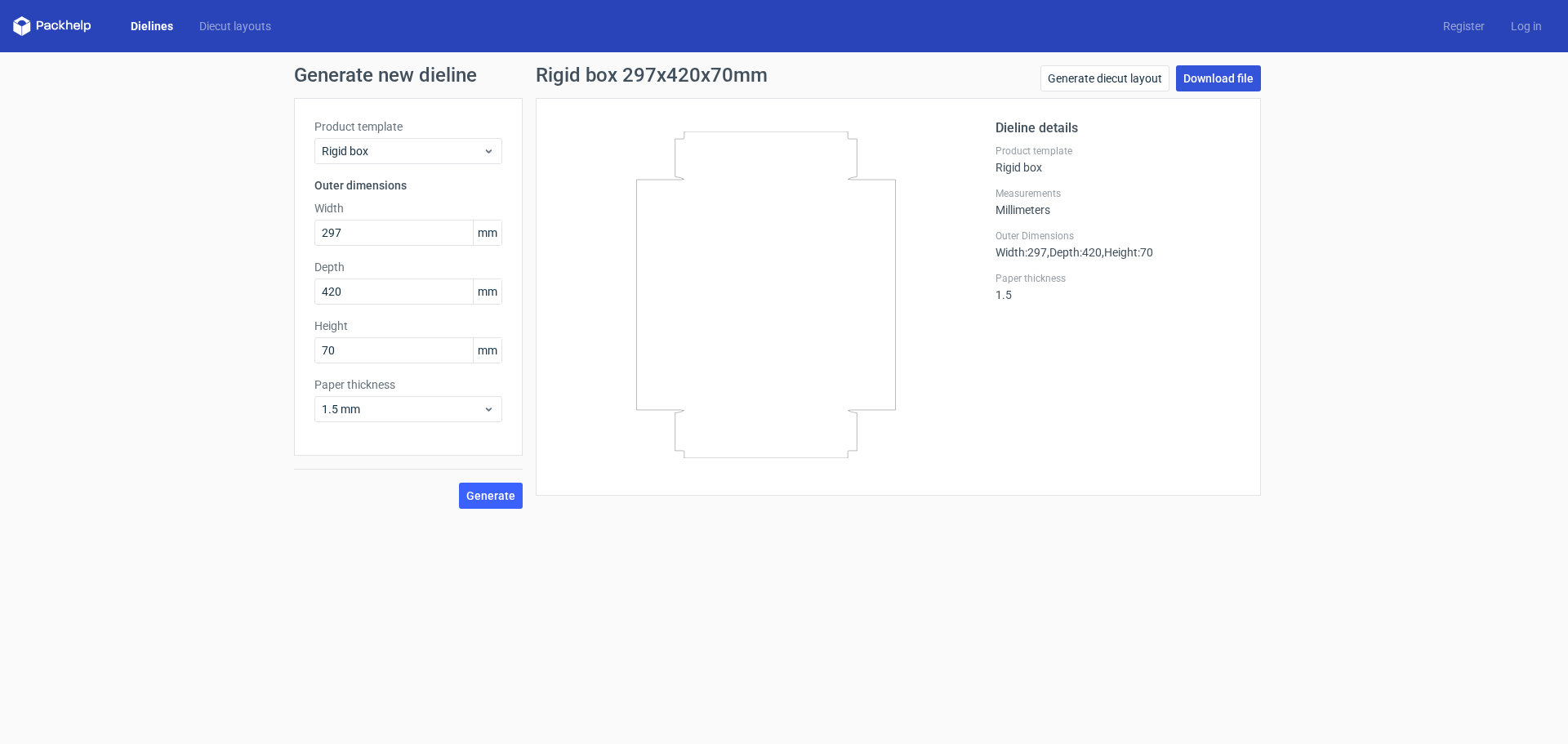
click at [1236, 77] on link "Download file" at bounding box center [1219, 78] width 85 height 26
